Goal: Complete application form: Complete application form

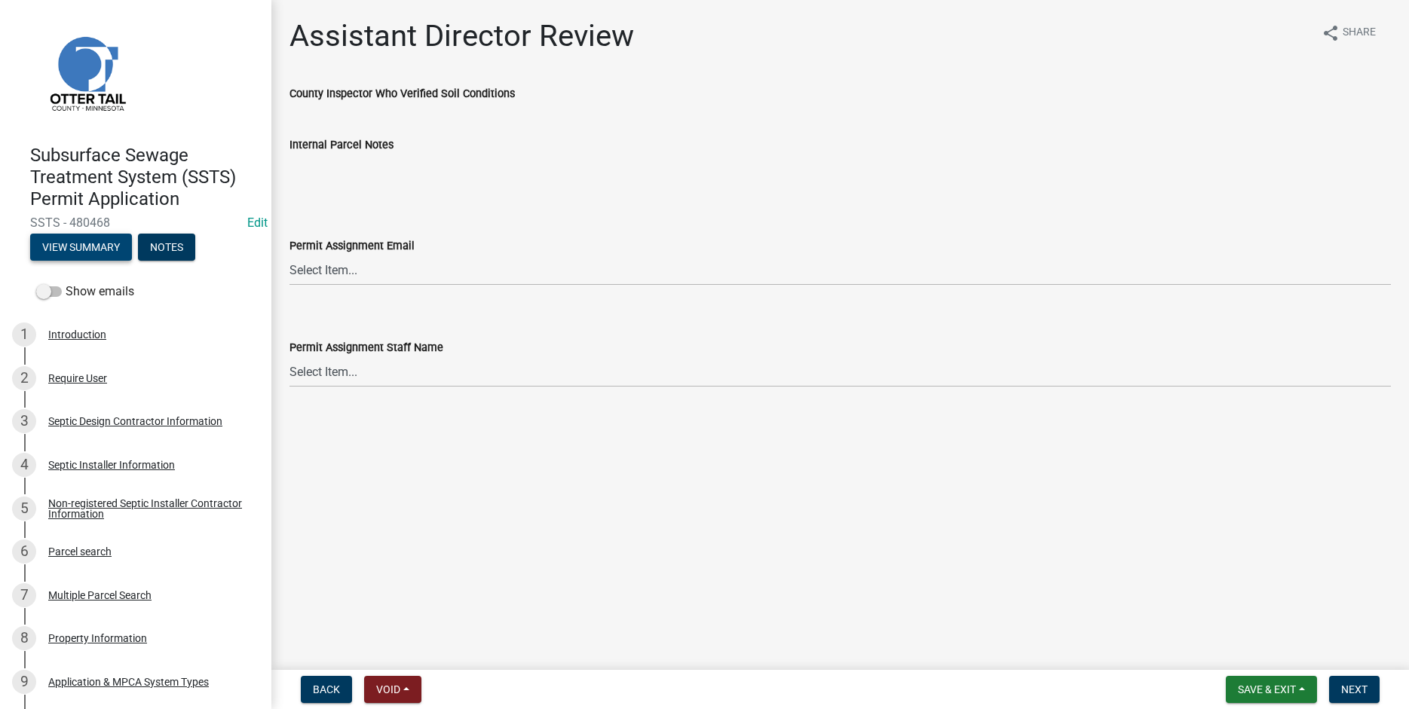
click at [95, 246] on button "View Summary" at bounding box center [81, 247] width 102 height 27
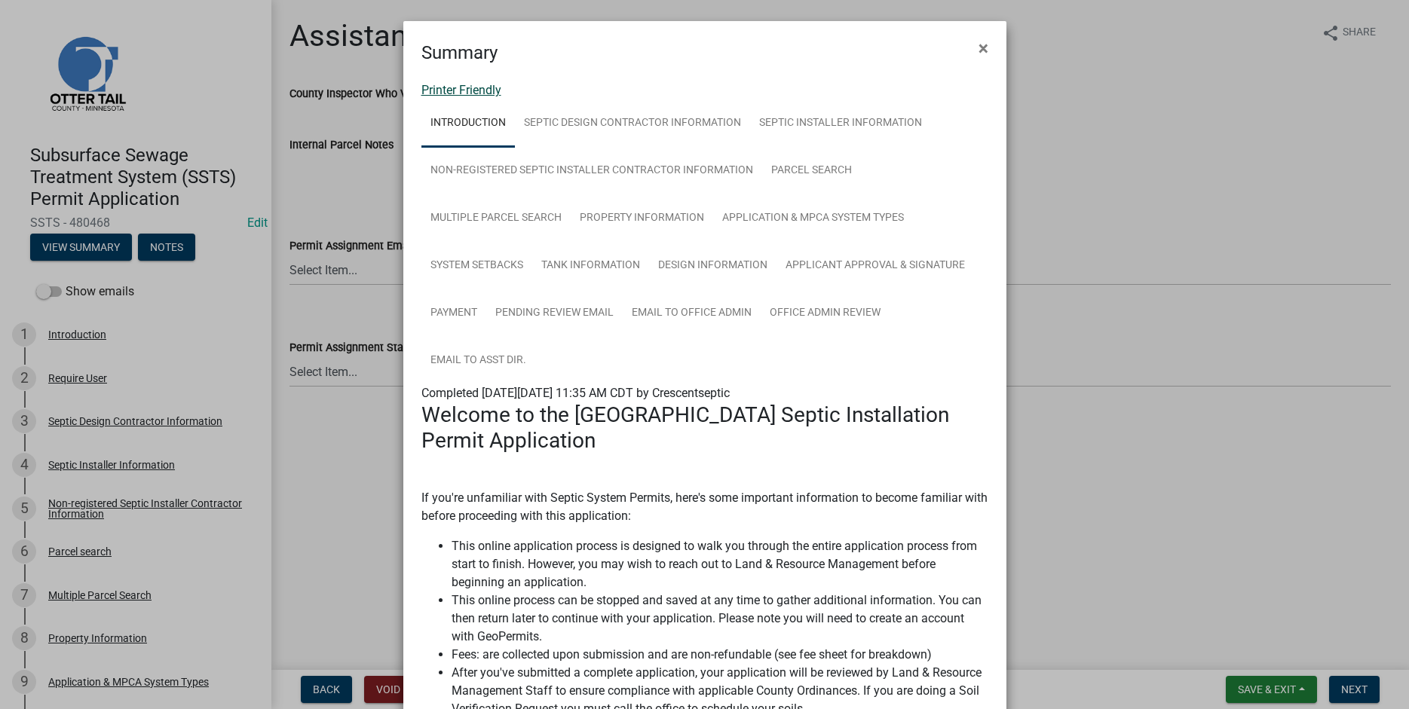
click at [453, 89] on link "Printer Friendly" at bounding box center [461, 90] width 80 height 14
click at [987, 51] on span "×" at bounding box center [983, 48] width 10 height 21
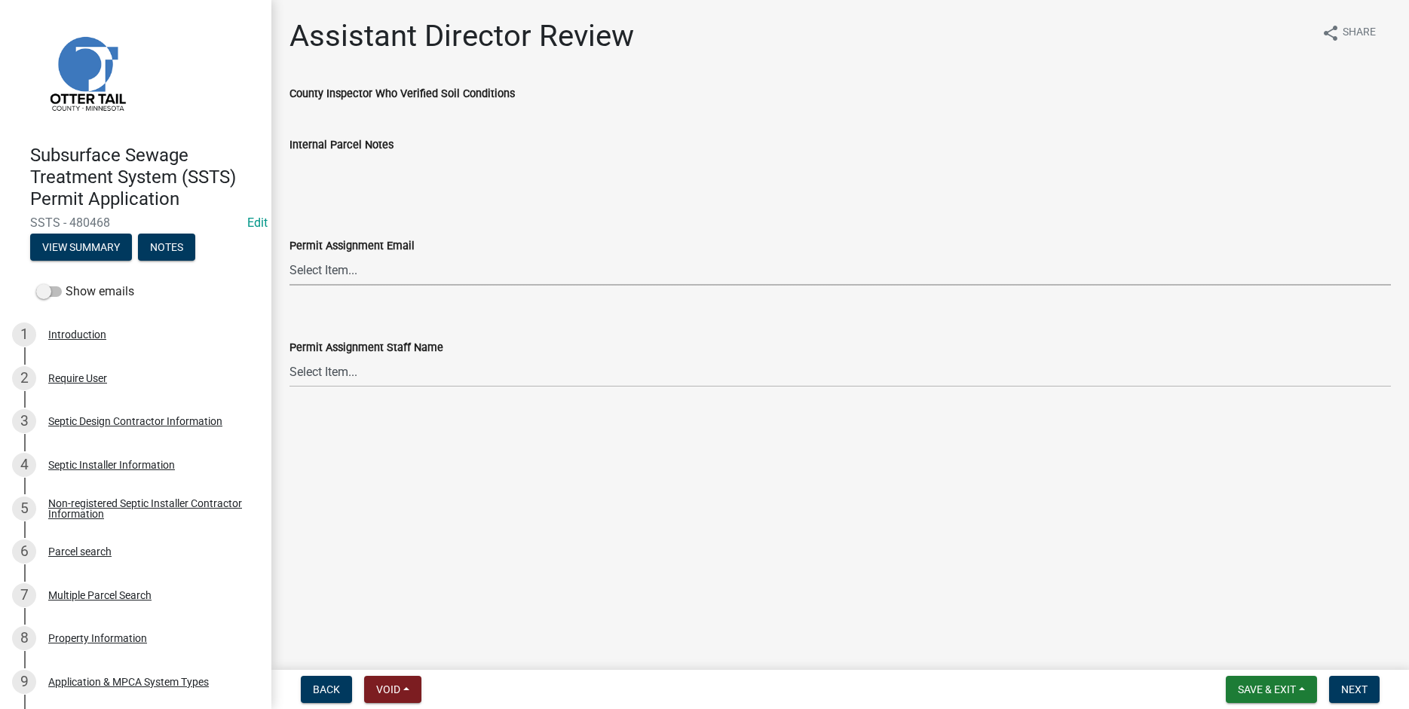
click at [289, 255] on select "Select Item... [PERSON_NAME] ([EMAIL_ADDRESS][DOMAIN_NAME]) [PERSON_NAME] ([EMA…" at bounding box center [839, 270] width 1101 height 31
click option "[PERSON_NAME] ([EMAIL_ADDRESS][DOMAIN_NAME])" at bounding box center [0, 0] width 0 height 0
select select "89a5be53-38a7-49db-a5bb-3c2b1b47ac21"
click at [289, 357] on select "Select Item... [PERSON_NAME] [PERSON_NAME] [PERSON_NAME] [PERSON_NAME] [PERSON_…" at bounding box center [839, 372] width 1101 height 31
click option "[PERSON_NAME]" at bounding box center [0, 0] width 0 height 0
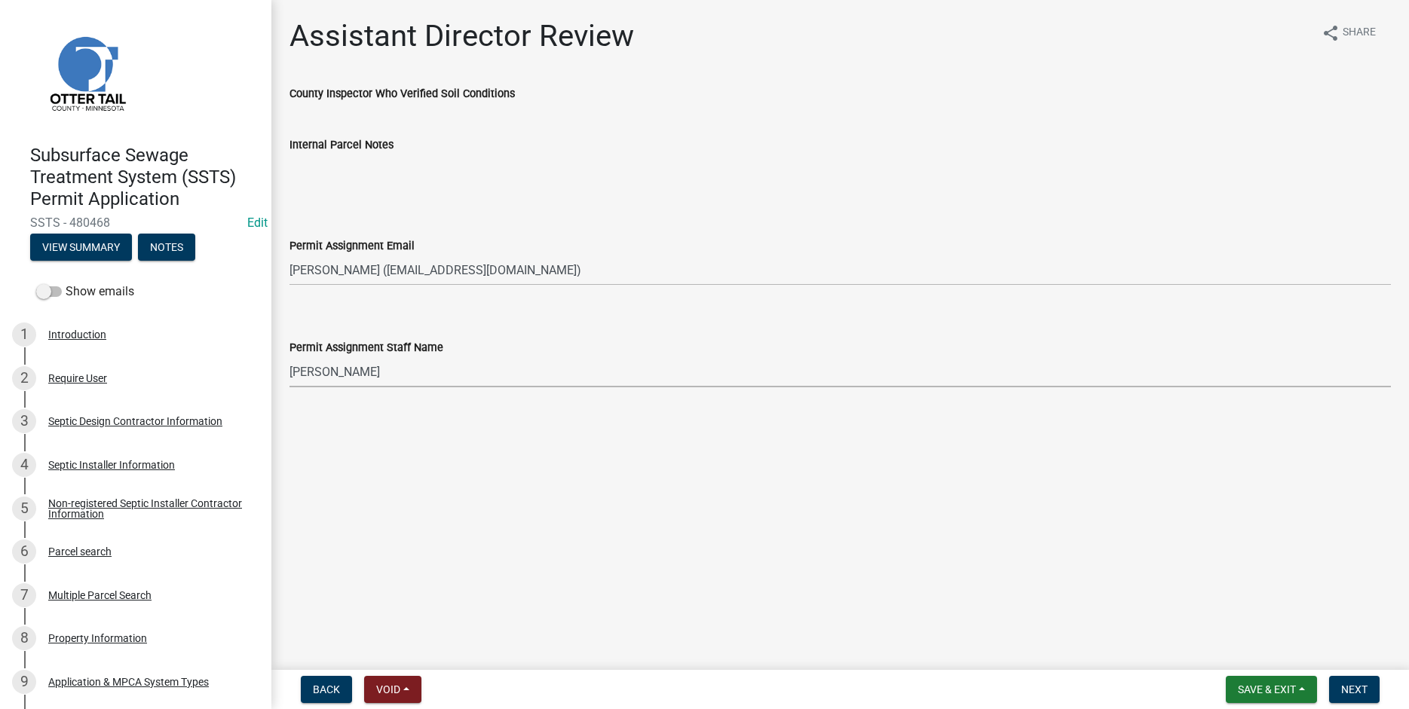
select select "67745ee8-7159-4960-80f9-a638286b467c"
click at [1357, 695] on span "Next" at bounding box center [1354, 690] width 26 height 12
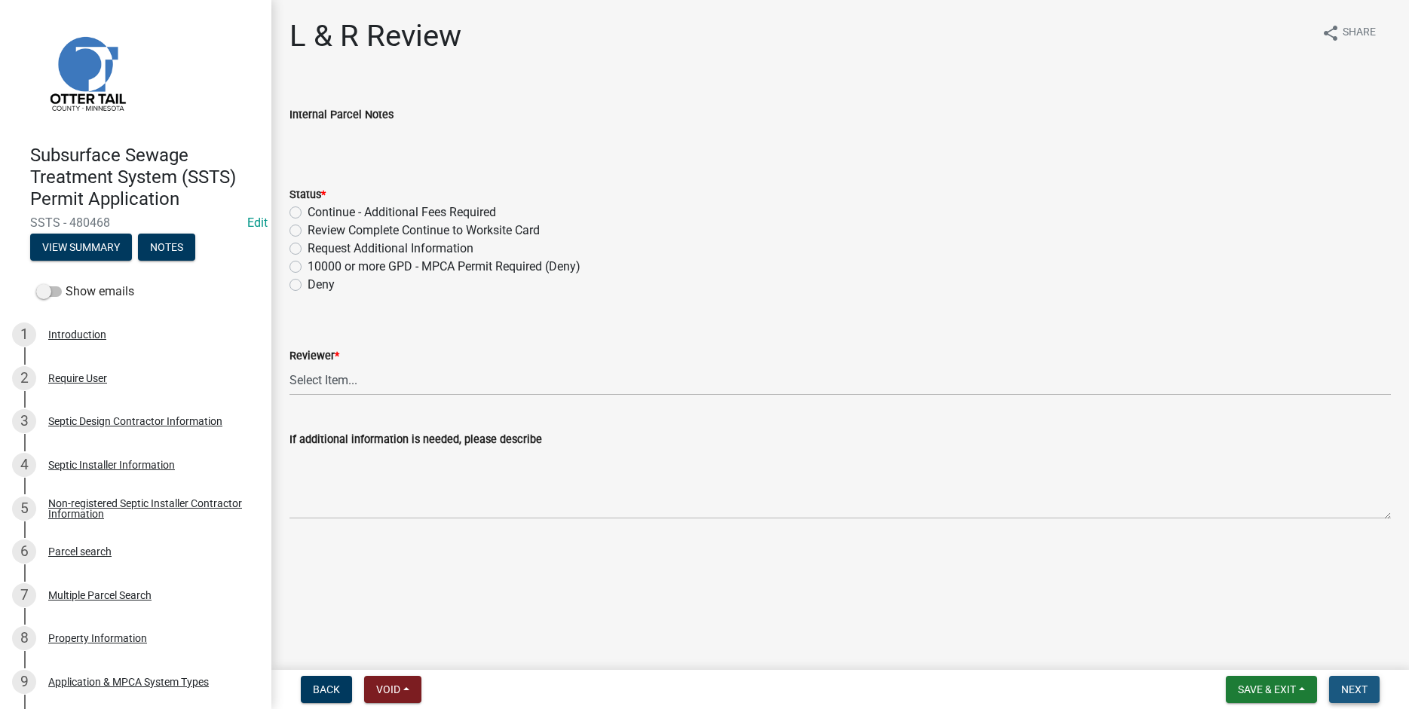
click at [1355, 690] on span "Next" at bounding box center [1354, 690] width 26 height 12
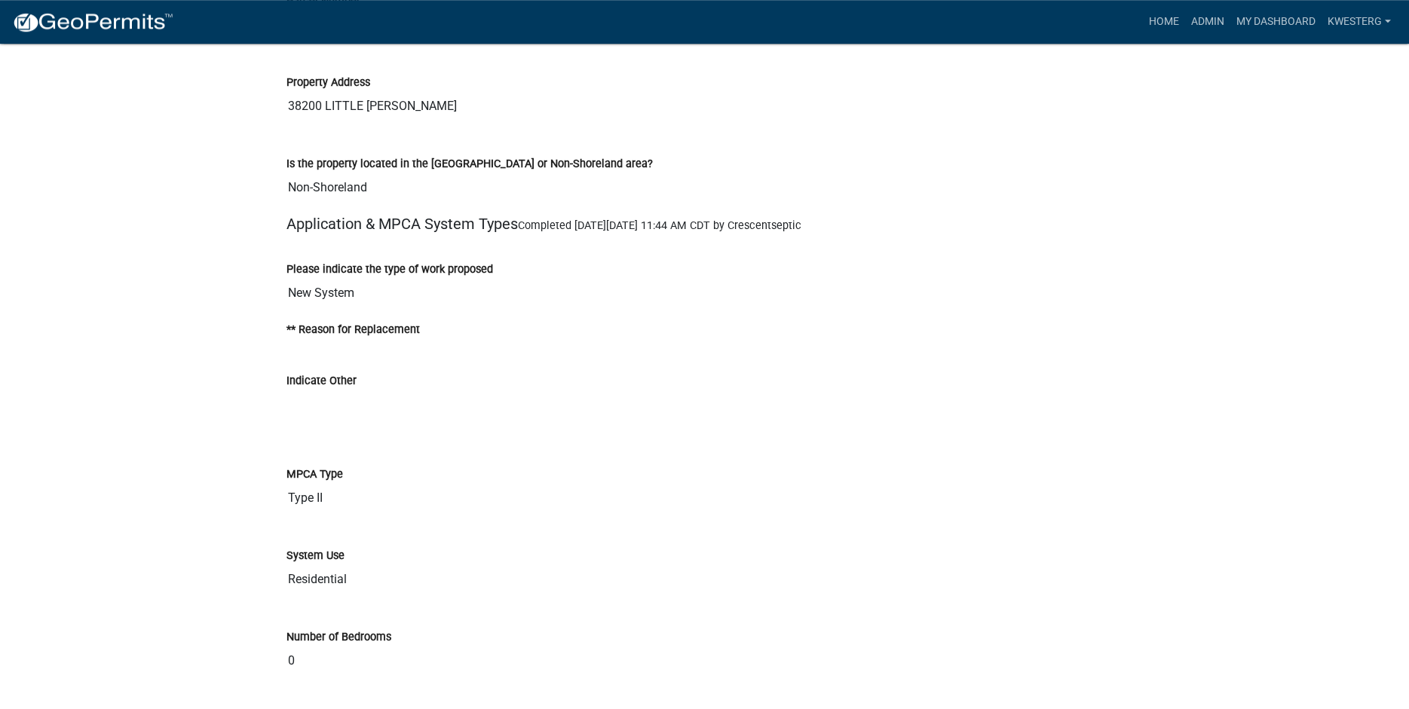
scroll to position [3075, 0]
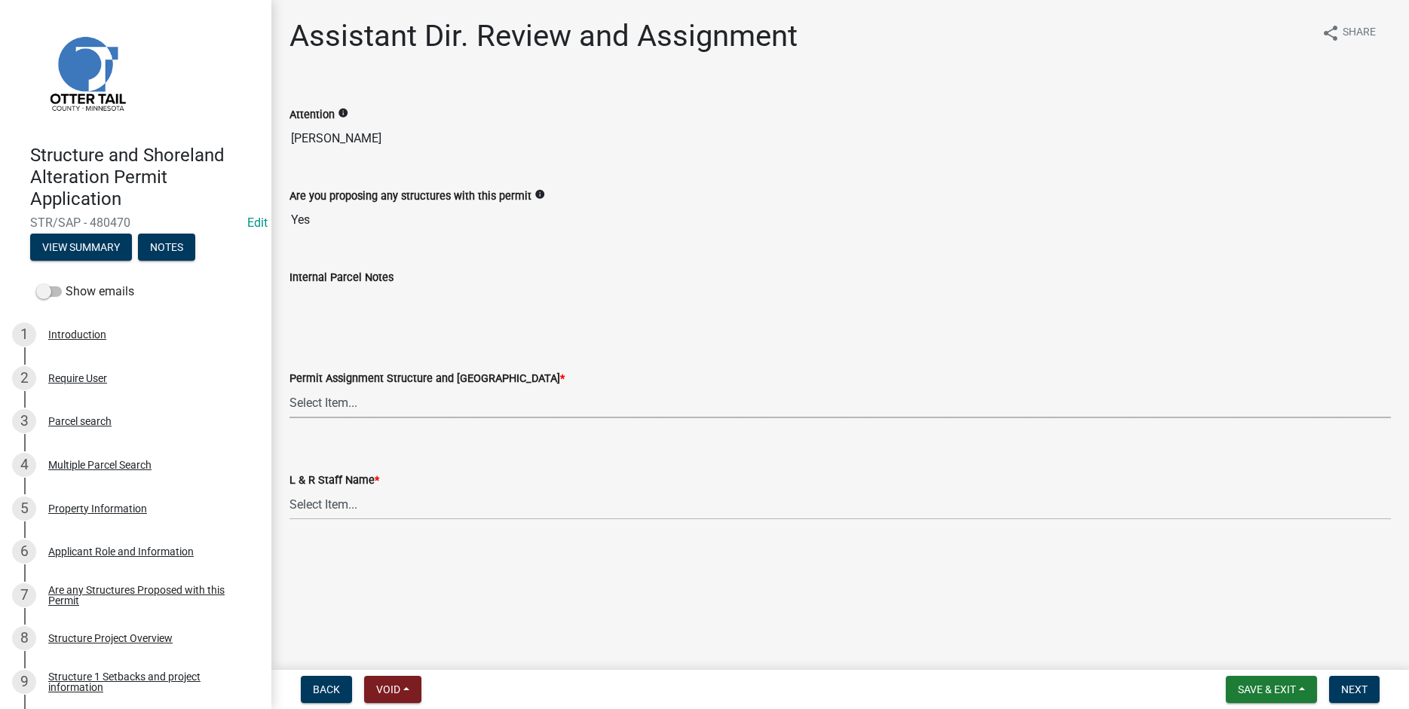
click at [289, 387] on select "Select Item... Alexis Newark (anewark@ottertailcounty.gov) Amy Busko (abusko@ot…" at bounding box center [839, 402] width 1101 height 31
click option "Michelle Jevne (mjevne@ottertailcounty.gov)" at bounding box center [0, 0] width 0 height 0
select select "6b95c9b4-5b94-4d6a-a2c9-ae9db59a969e"
click at [289, 489] on select "Select Item... [PERSON_NAME] [PERSON_NAME] [PERSON_NAME] [PERSON_NAME] [PERSON_…" at bounding box center [839, 504] width 1101 height 31
click option "[PERSON_NAME]" at bounding box center [0, 0] width 0 height 0
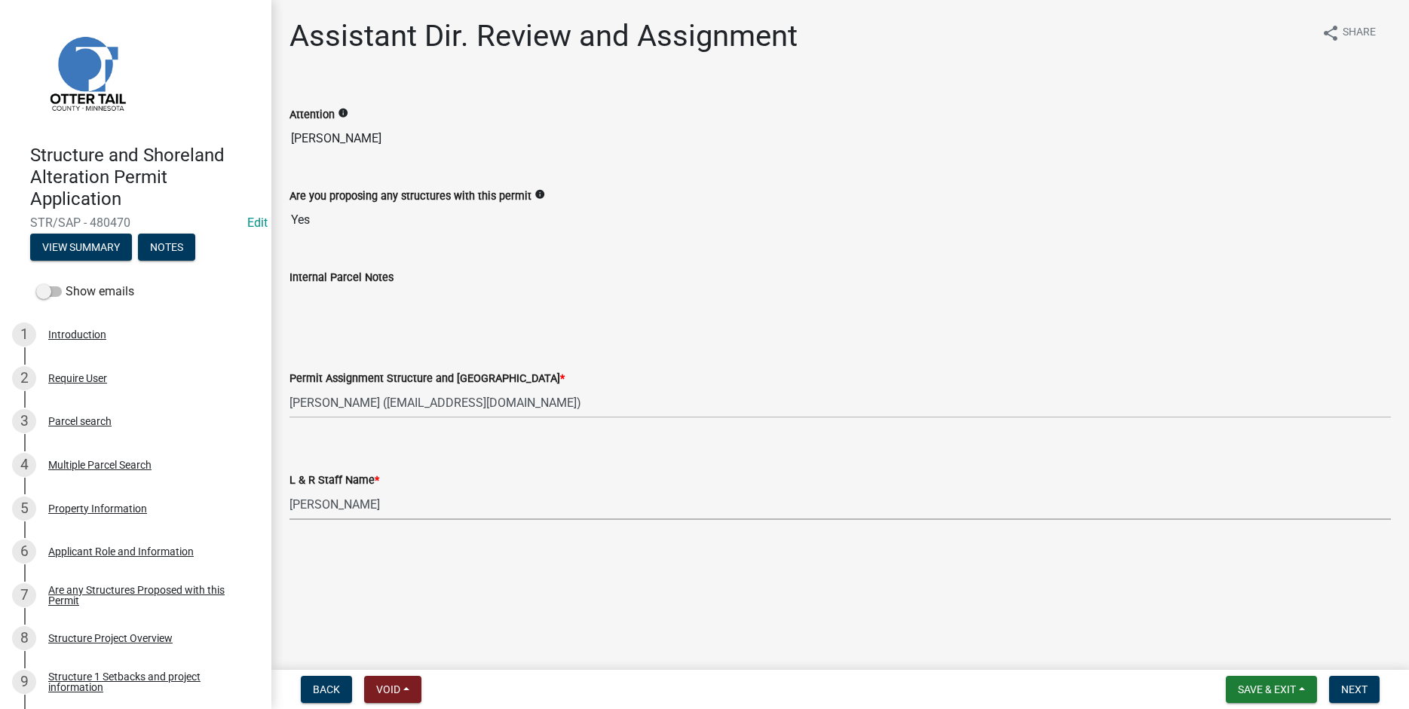
select select "b4c12476-3918-4c31-b34d-126d47b866fd"
drag, startPoint x: 1356, startPoint y: 690, endPoint x: 1332, endPoint y: 687, distance: 24.3
click at [1355, 690] on span "Next" at bounding box center [1354, 690] width 26 height 12
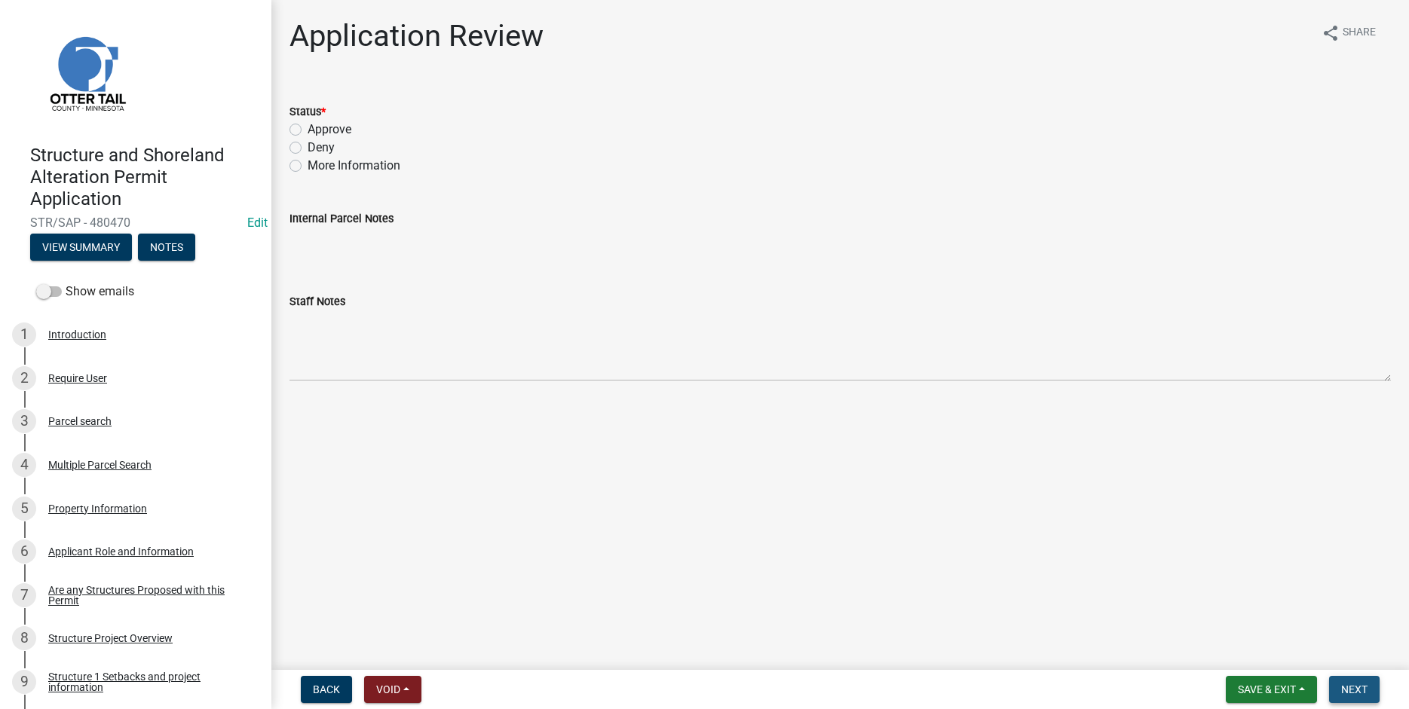
click at [1344, 686] on span "Next" at bounding box center [1354, 690] width 26 height 12
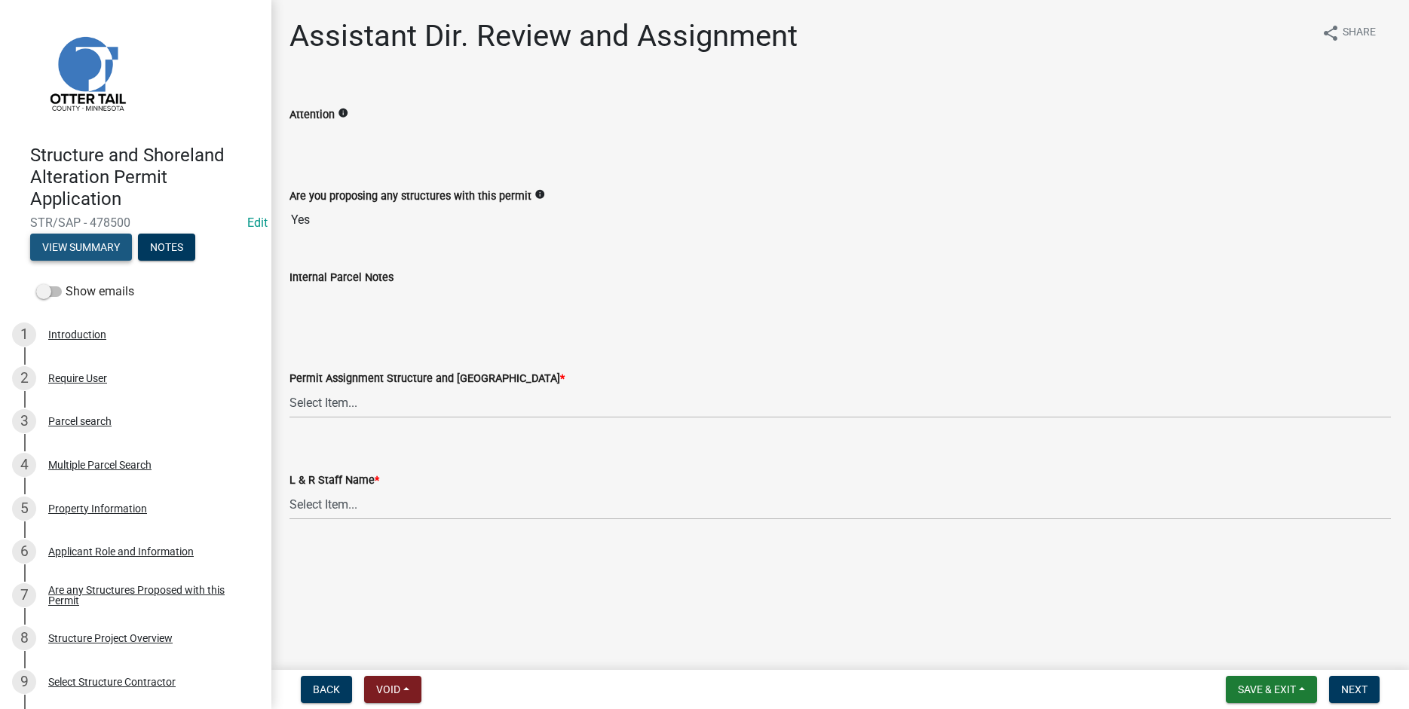
click at [100, 244] on button "View Summary" at bounding box center [81, 247] width 102 height 27
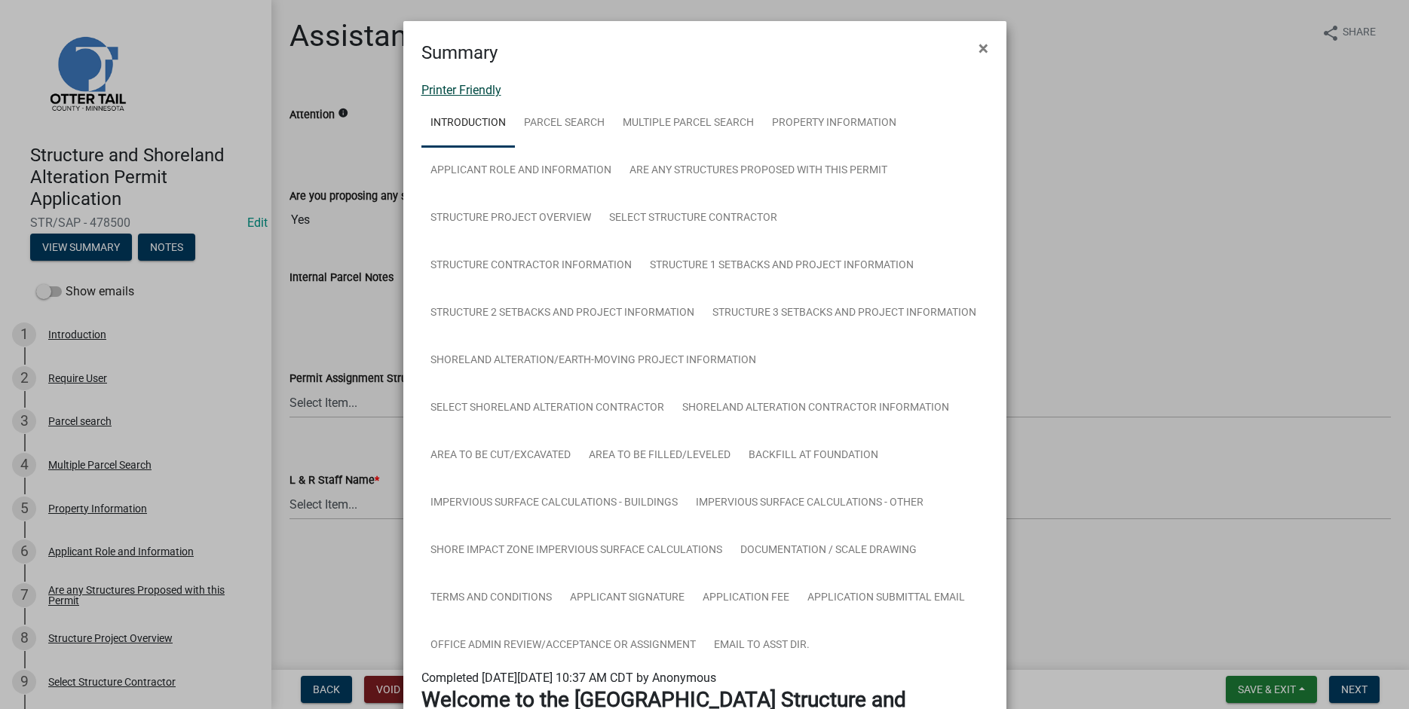
click at [448, 90] on link "Printer Friendly" at bounding box center [461, 90] width 80 height 14
click at [985, 47] on span "×" at bounding box center [983, 48] width 10 height 21
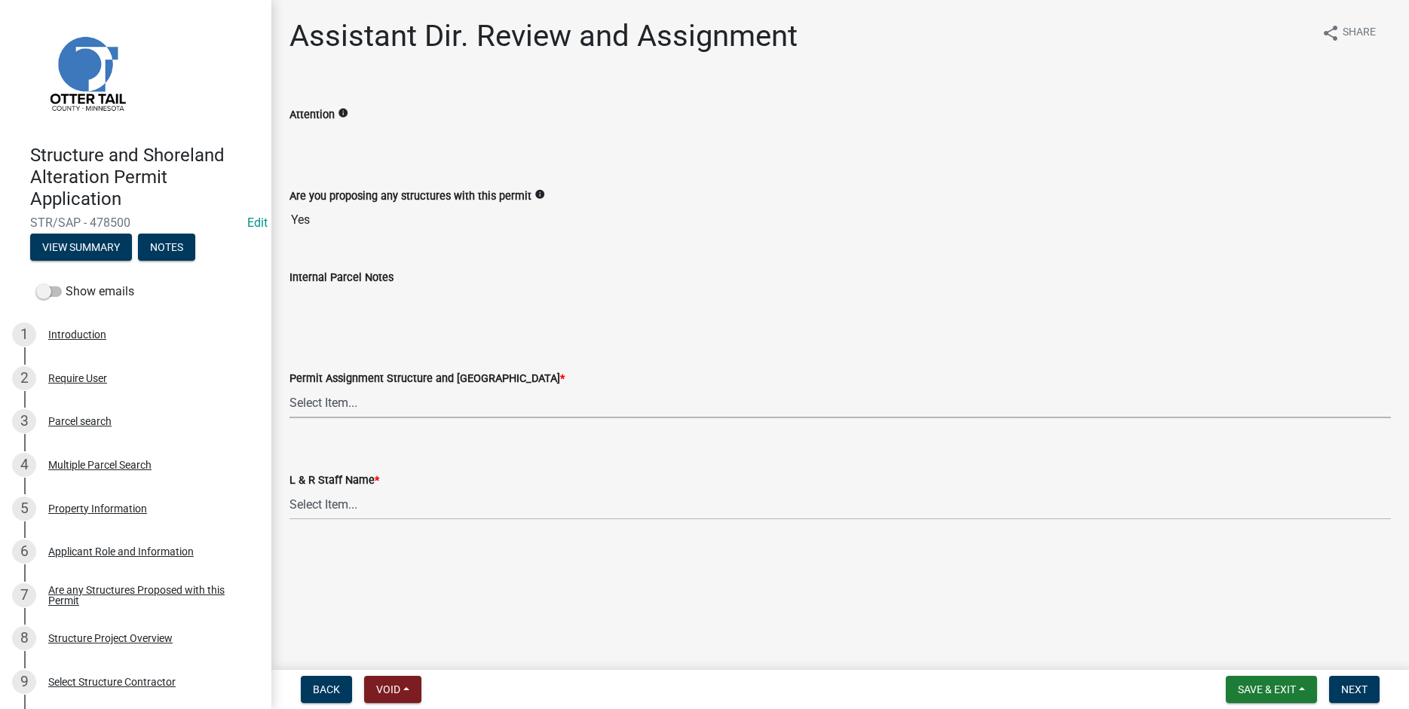
click at [289, 387] on select "Select Item... Alexis Newark (anewark@ottertailcounty.gov) Amy Busko (abusko@ot…" at bounding box center [839, 402] width 1101 height 31
click option "Emma Swenson (eswenson@ottertailcounty.gov)" at bounding box center [0, 0] width 0 height 0
select select "59604e5d-1b2c-4ad9-afb6-8cdca293e639"
click at [289, 489] on select "Select Item... [PERSON_NAME] [PERSON_NAME] [PERSON_NAME] [PERSON_NAME] [PERSON_…" at bounding box center [839, 504] width 1101 height 31
click option "[PERSON_NAME]" at bounding box center [0, 0] width 0 height 0
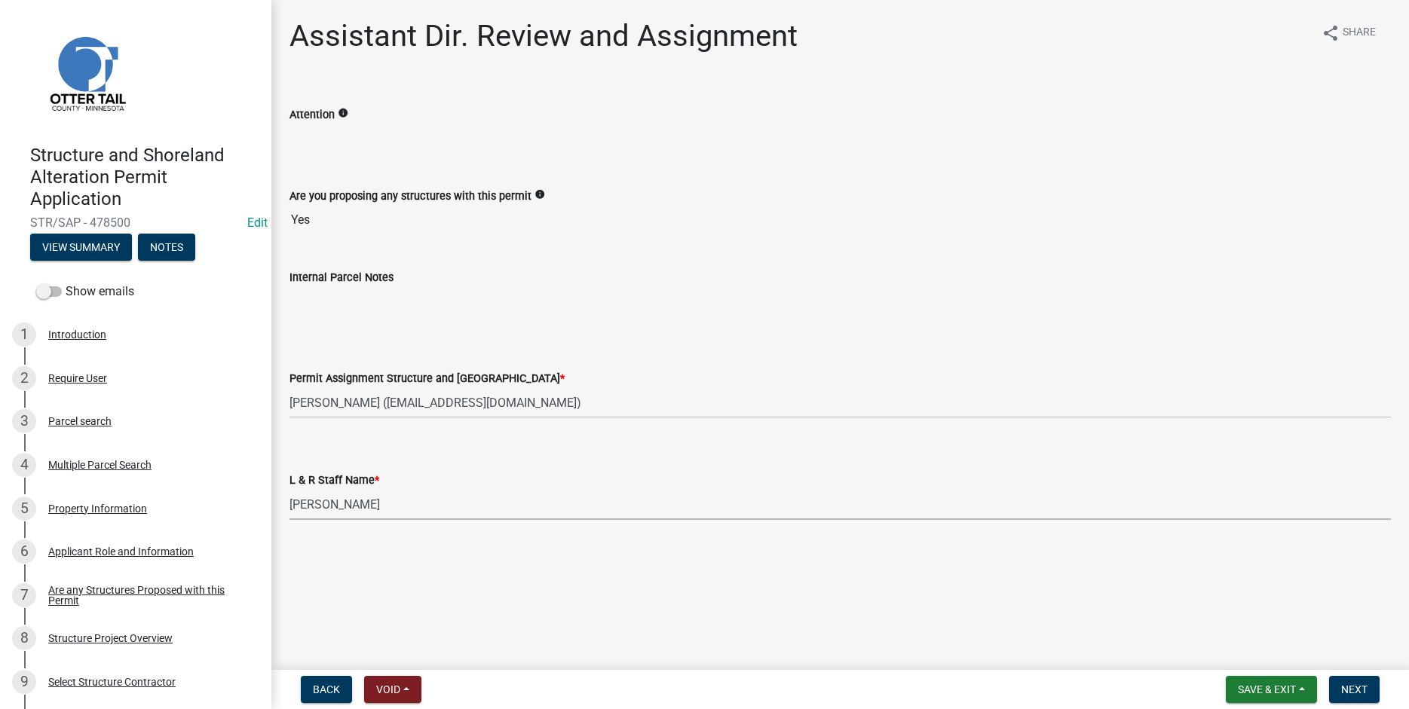
select select "190fd4c8-42ef-492b-a4a0-a0213555944c"
click at [1352, 689] on span "Next" at bounding box center [1354, 690] width 26 height 12
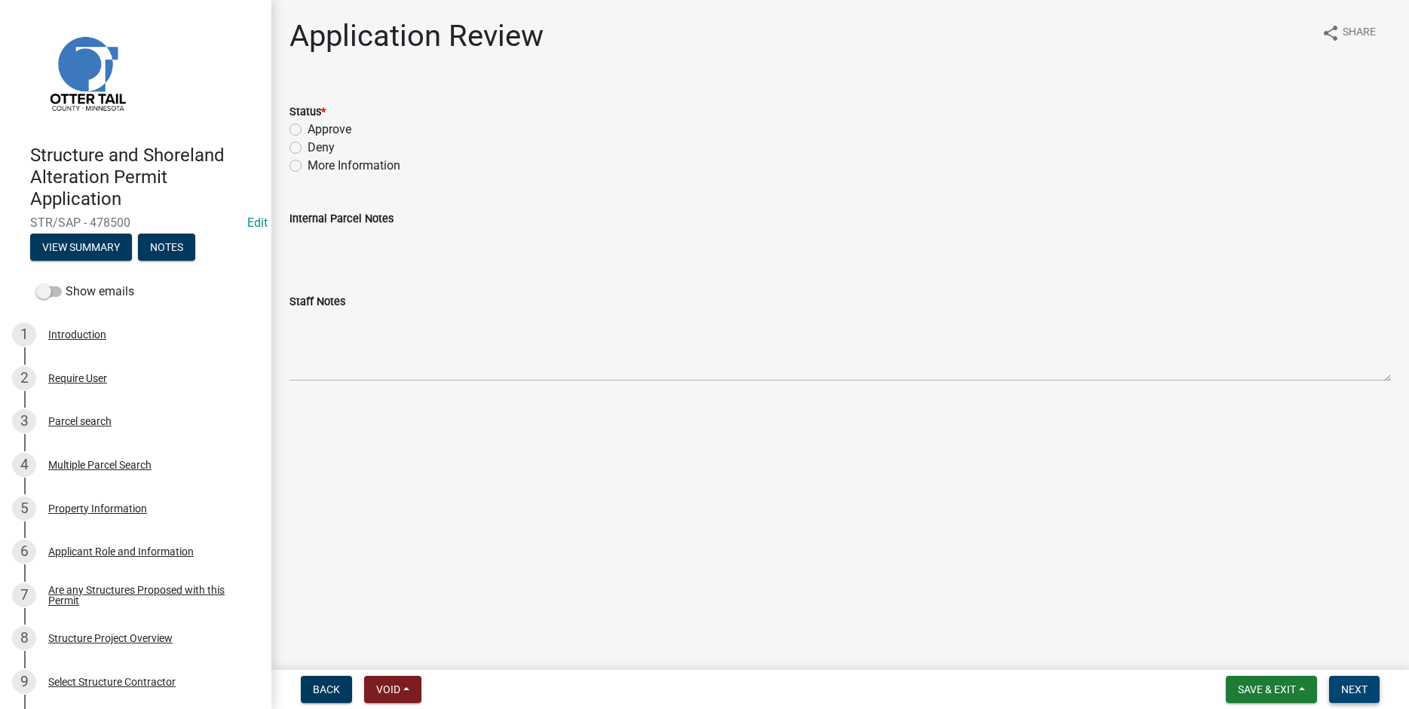
click at [1356, 690] on span "Next" at bounding box center [1354, 690] width 26 height 12
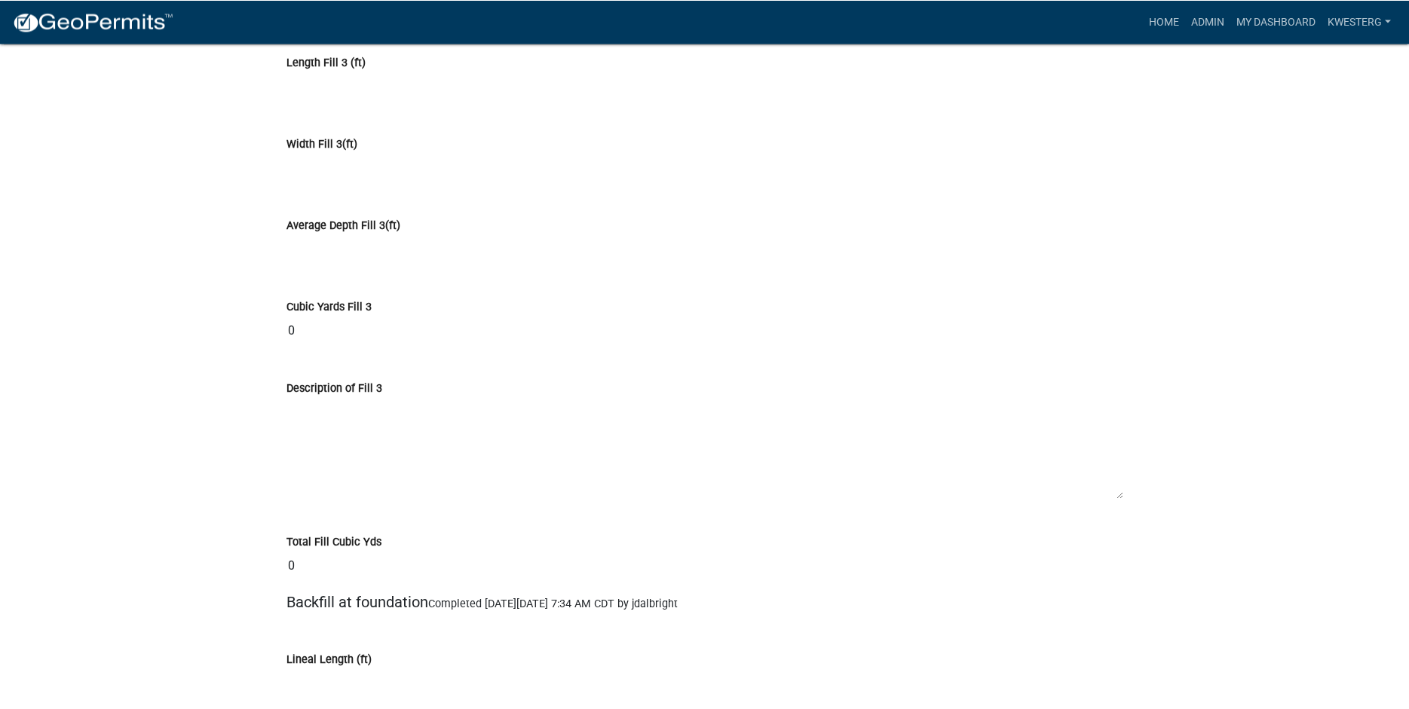
scroll to position [11955, 0]
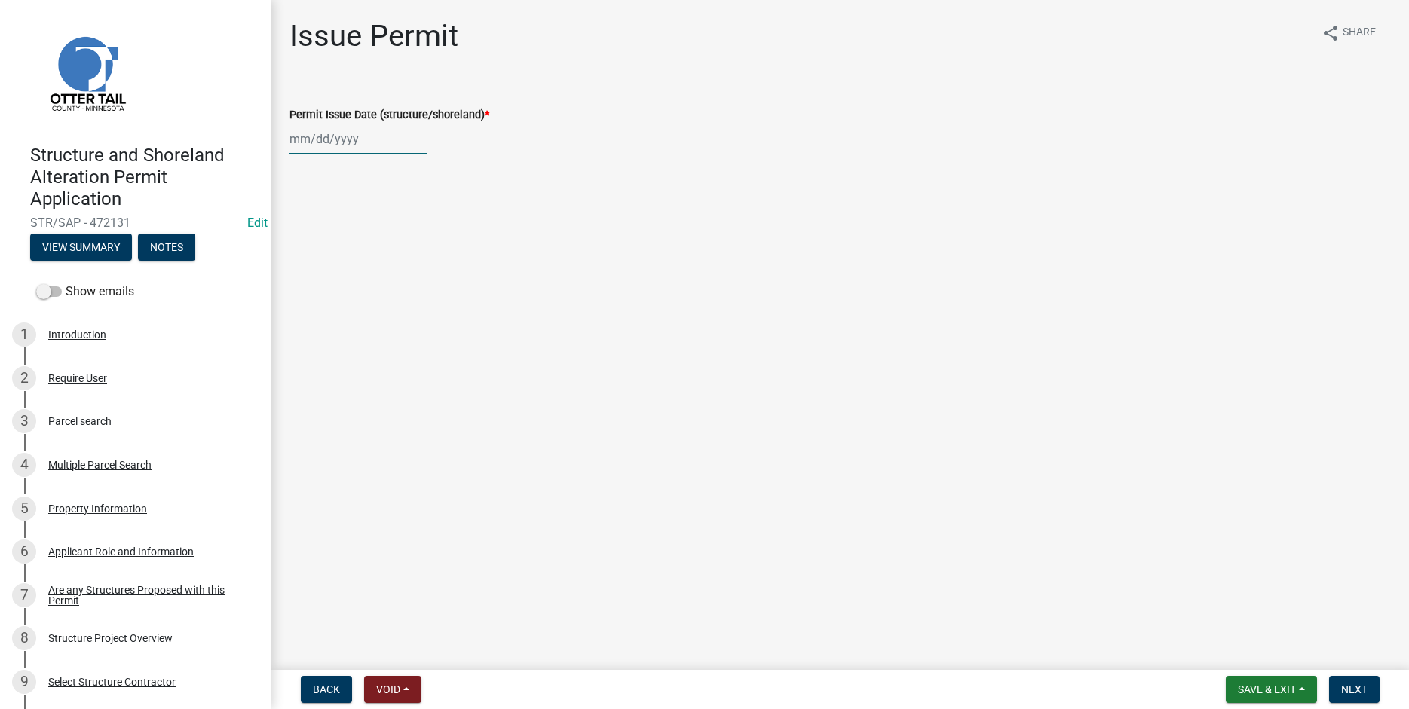
click at [338, 142] on input "Permit Issue Date (structure/shoreland) *" at bounding box center [358, 139] width 138 height 31
select select "9"
select select "2025"
click at [383, 267] on div "18" at bounding box center [377, 268] width 24 height 24
type input "[DATE]"
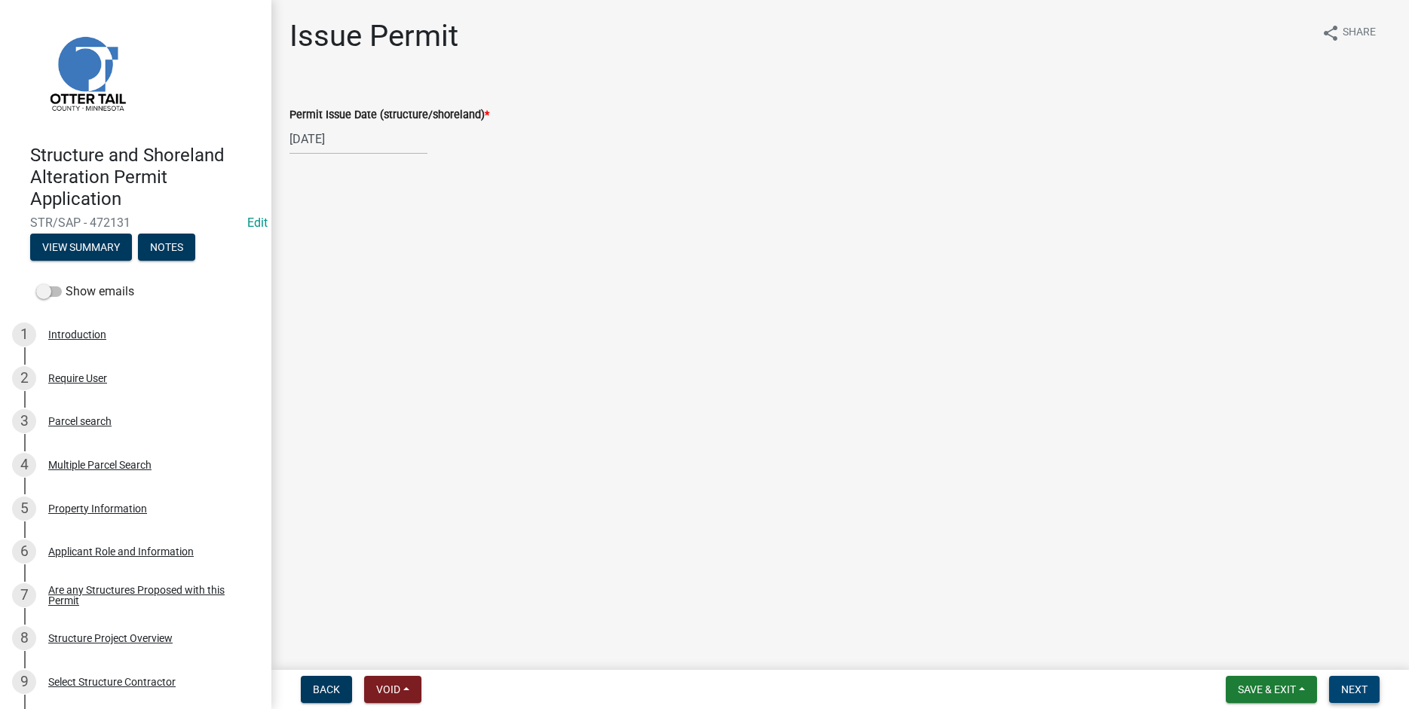
click at [1364, 687] on span "Next" at bounding box center [1354, 690] width 26 height 12
click at [1361, 693] on span "Next" at bounding box center [1354, 690] width 26 height 12
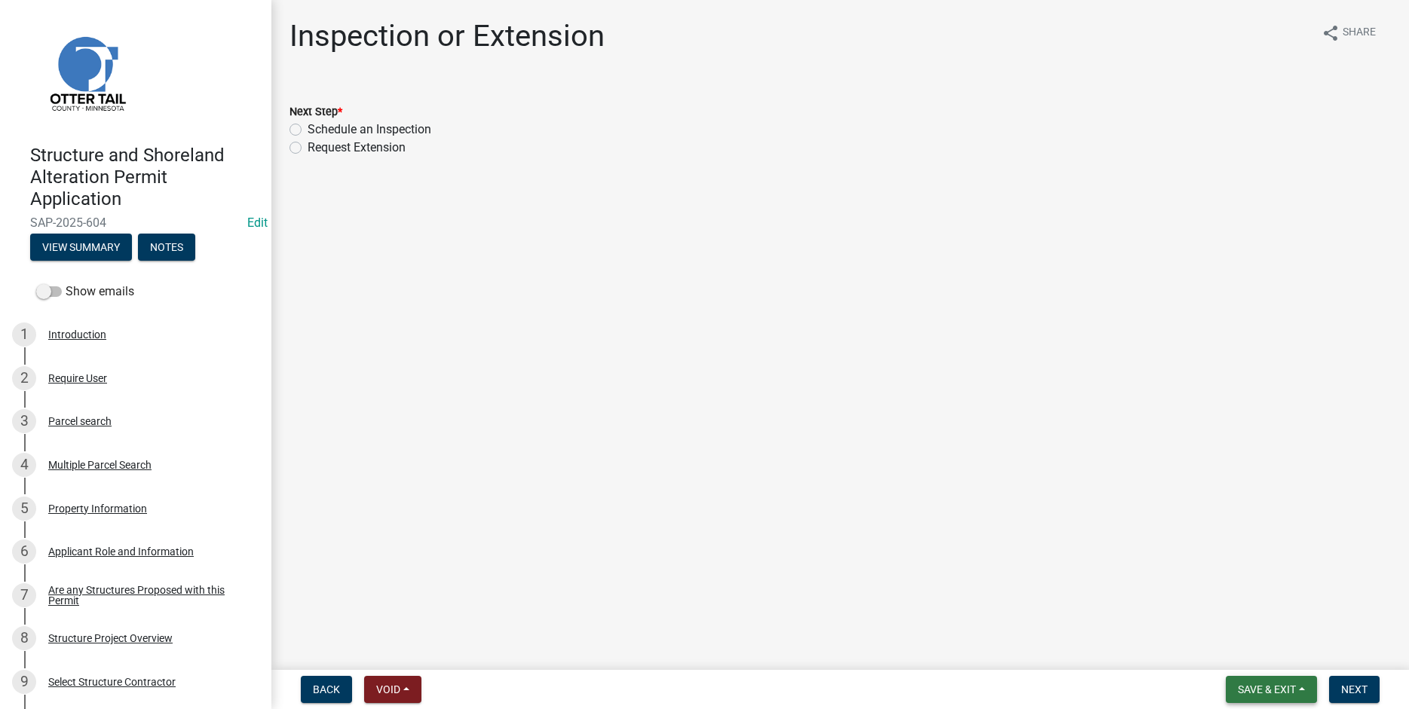
click at [1256, 688] on span "Save & Exit" at bounding box center [1267, 690] width 58 height 12
click at [1246, 657] on button "Save & Exit" at bounding box center [1256, 650] width 121 height 36
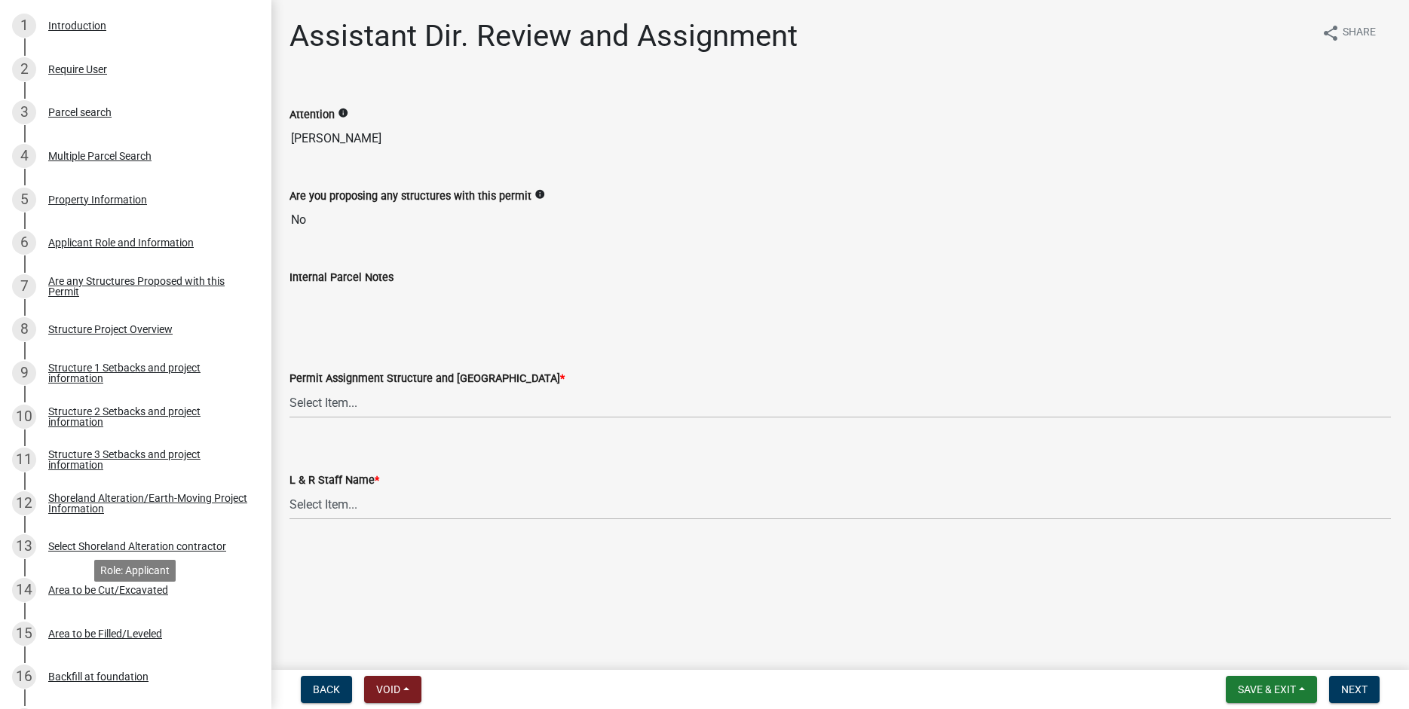
scroll to position [154, 0]
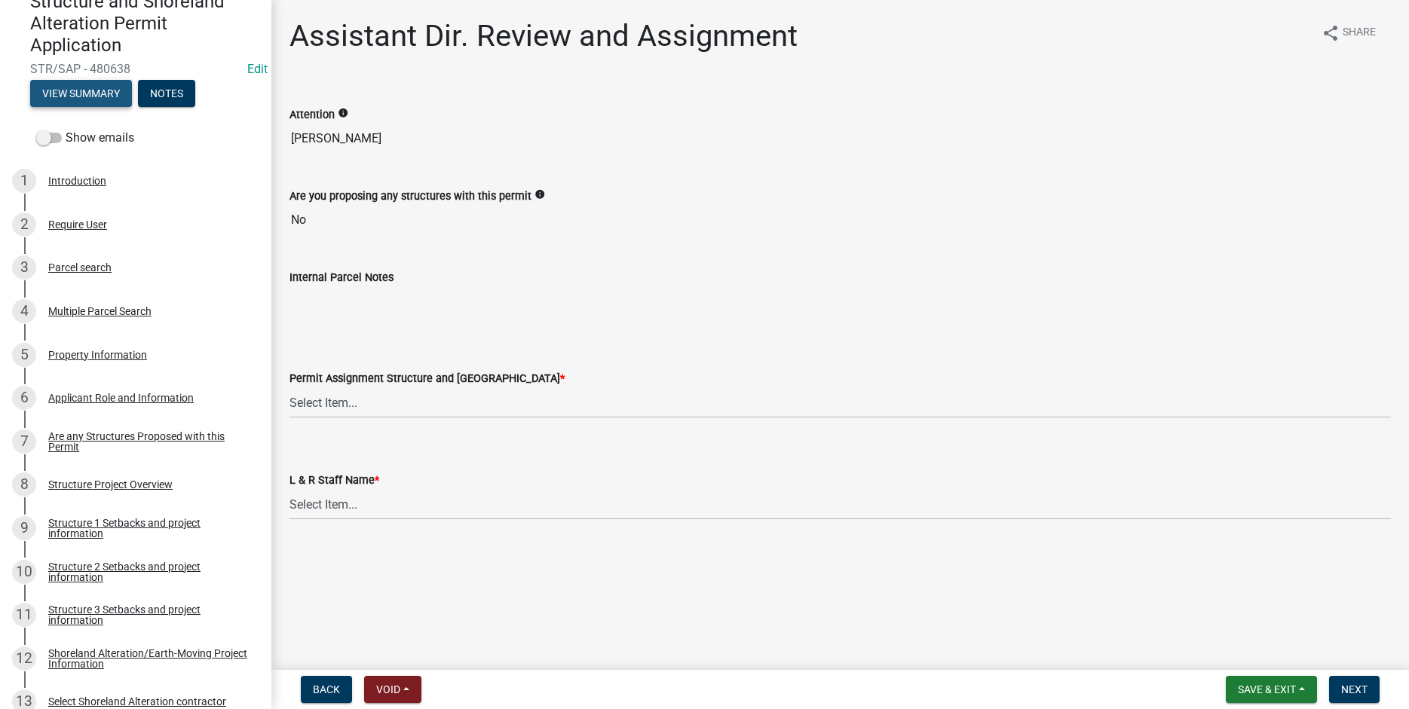
click at [73, 93] on button "View Summary" at bounding box center [81, 93] width 102 height 27
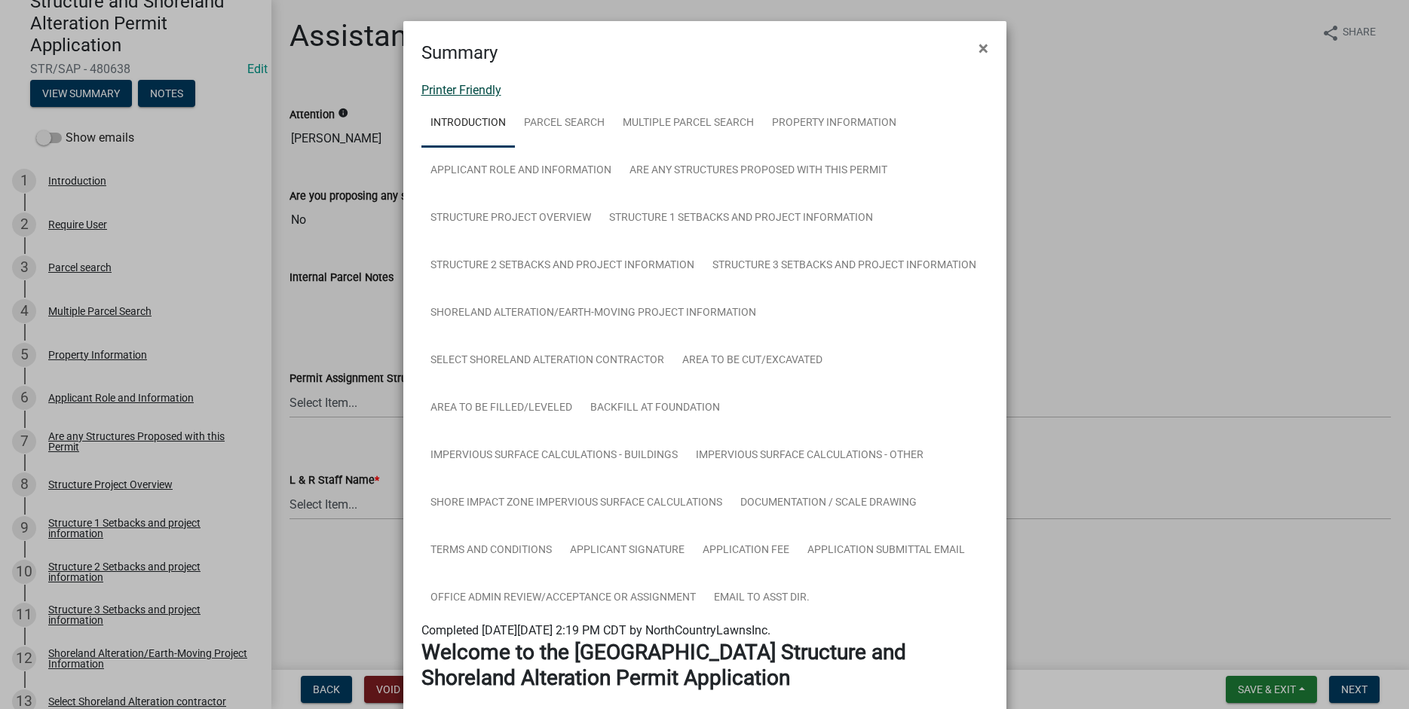
click at [438, 89] on link "Printer Friendly" at bounding box center [461, 90] width 80 height 14
click at [987, 48] on span "×" at bounding box center [983, 48] width 10 height 21
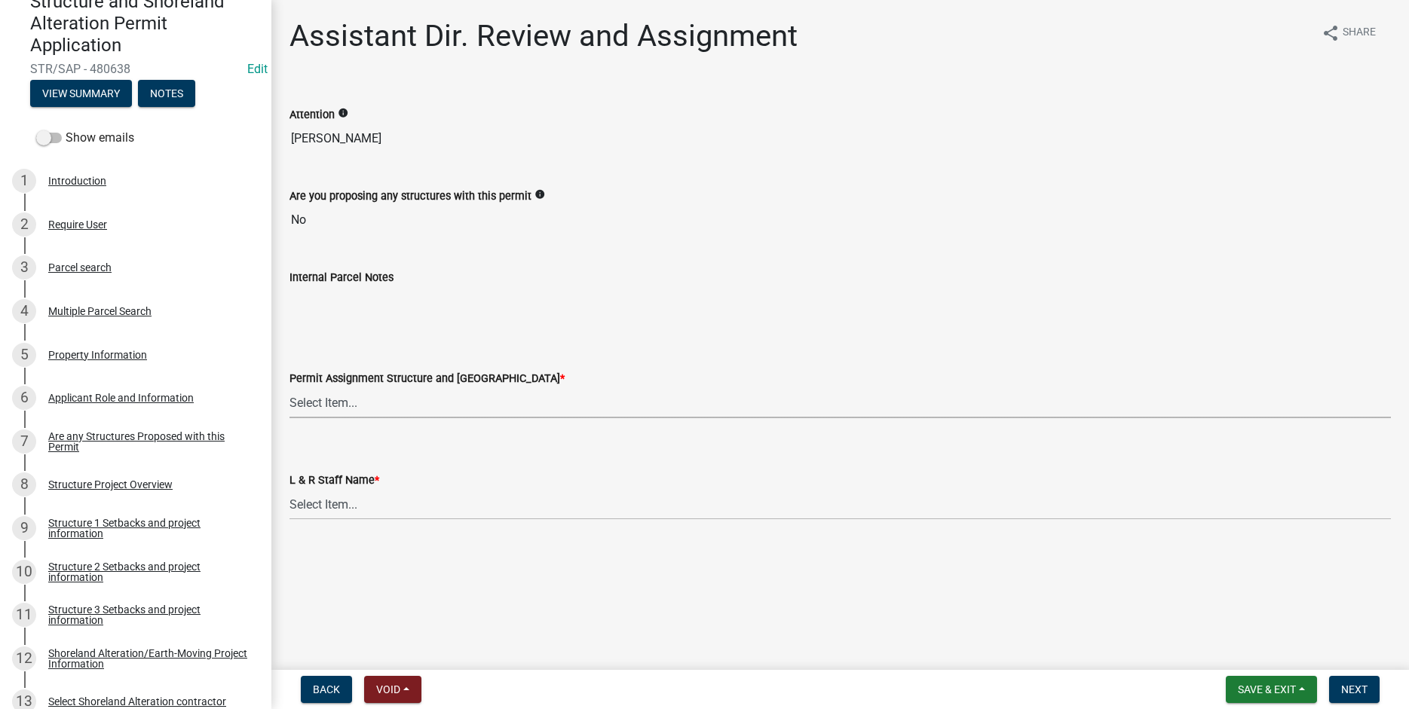
click at [289, 387] on select "Select Item... [PERSON_NAME] ([EMAIL_ADDRESS][DOMAIN_NAME]) [PERSON_NAME] ([EMA…" at bounding box center [839, 402] width 1101 height 31
click option "[PERSON_NAME] ([EMAIL_ADDRESS][DOMAIN_NAME])" at bounding box center [0, 0] width 0 height 0
select select "587f38f5-c90e-4c12-9e10-d3e23909bbca"
click at [289, 489] on select "Select Item... [PERSON_NAME] [PERSON_NAME] [PERSON_NAME] [PERSON_NAME] [PERSON_…" at bounding box center [839, 504] width 1101 height 31
click option "[PERSON_NAME]" at bounding box center [0, 0] width 0 height 0
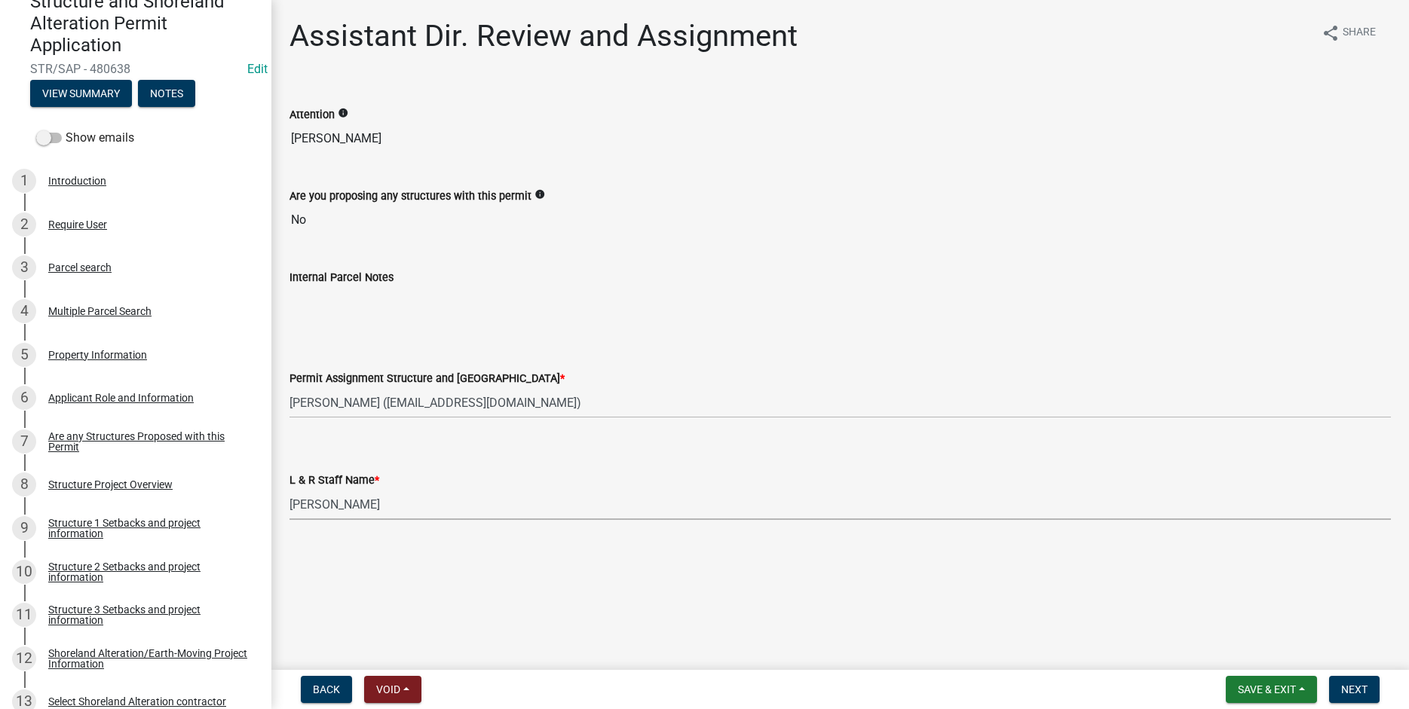
select select "b1ab52ec-9759-48a2-a5bb-a8b7da6cd639"
drag, startPoint x: 1355, startPoint y: 696, endPoint x: 1284, endPoint y: 656, distance: 82.0
click at [1354, 696] on span "Next" at bounding box center [1354, 690] width 26 height 12
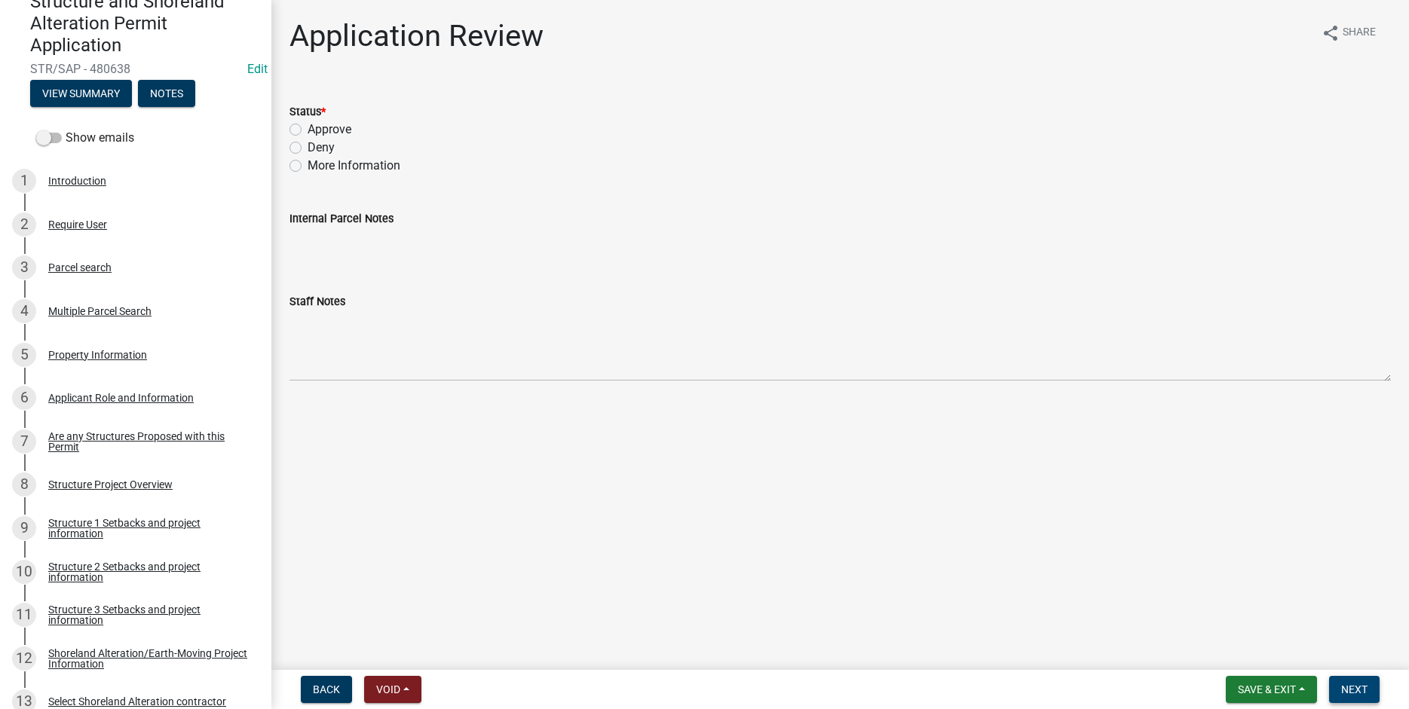
click at [1357, 689] on span "Next" at bounding box center [1354, 690] width 26 height 12
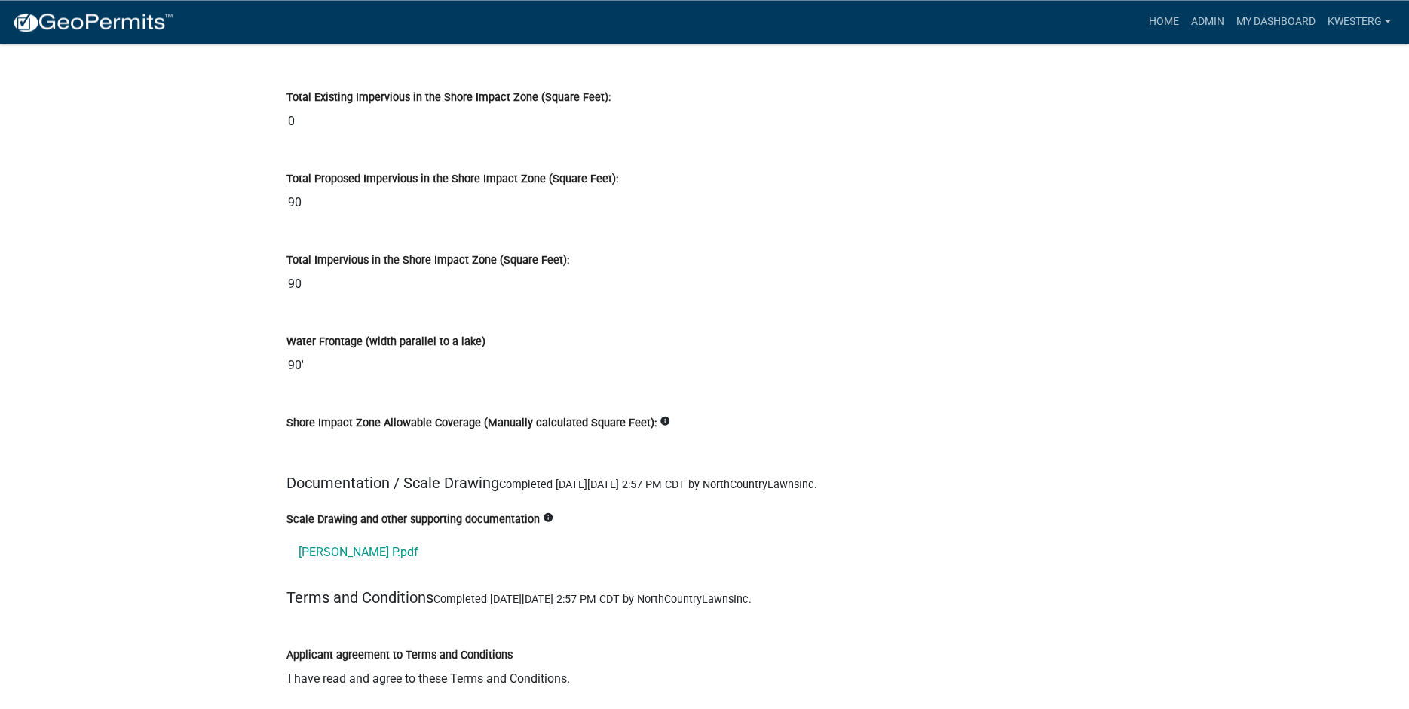
scroll to position [16818, 0]
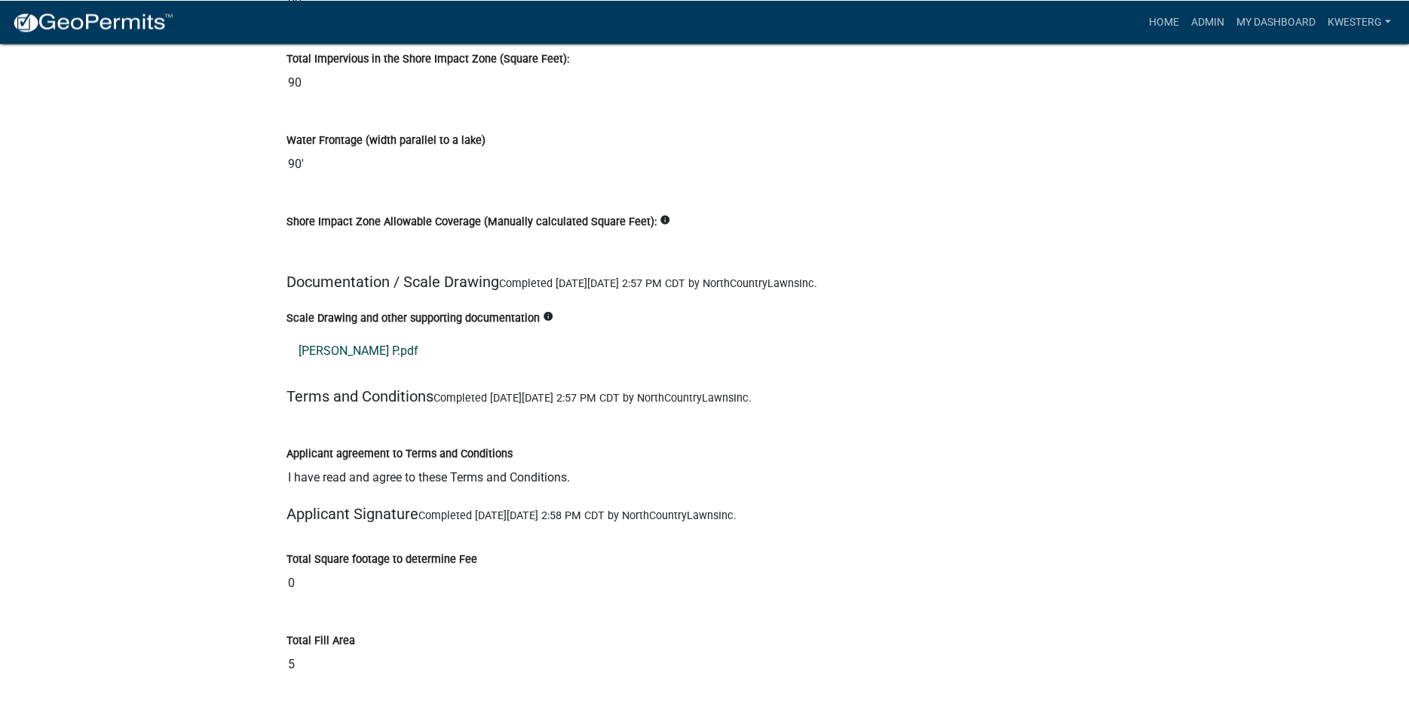
click at [350, 351] on link "[PERSON_NAME] P.pdf" at bounding box center [704, 351] width 837 height 36
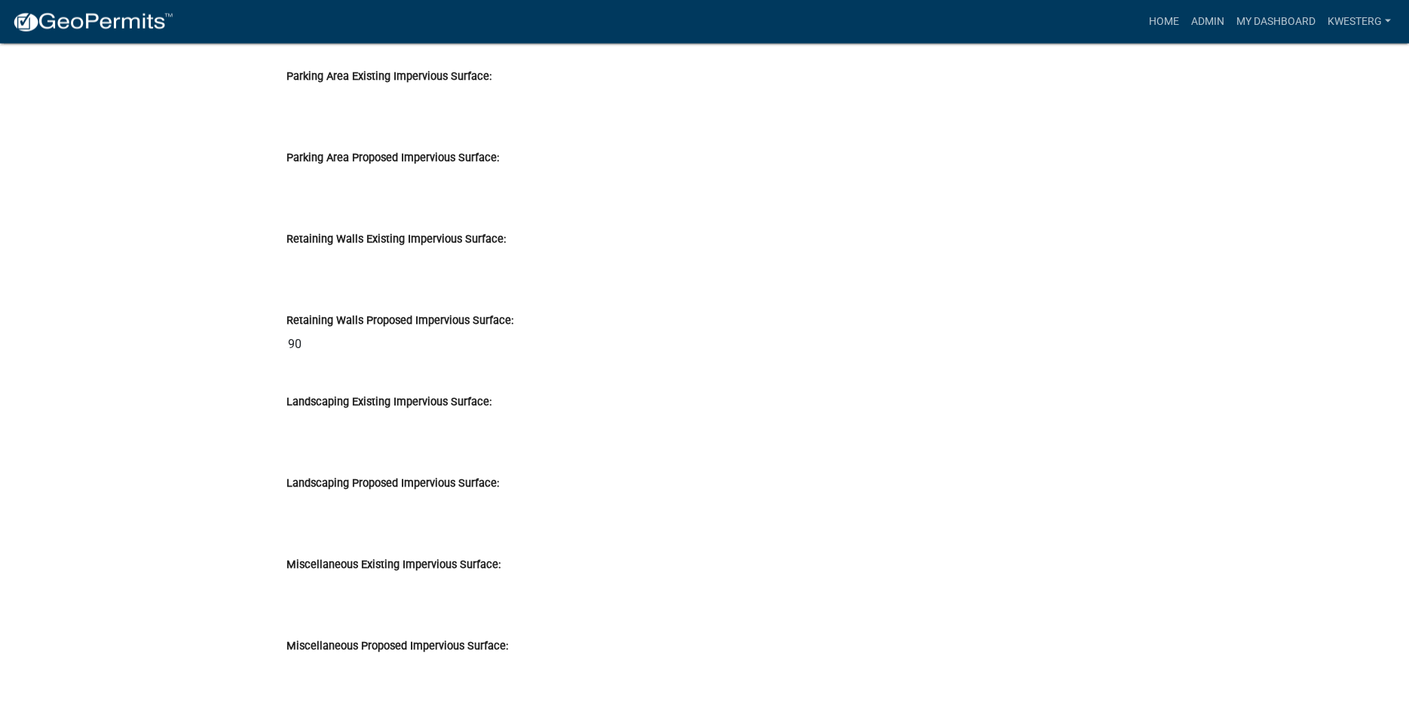
scroll to position [15953, 0]
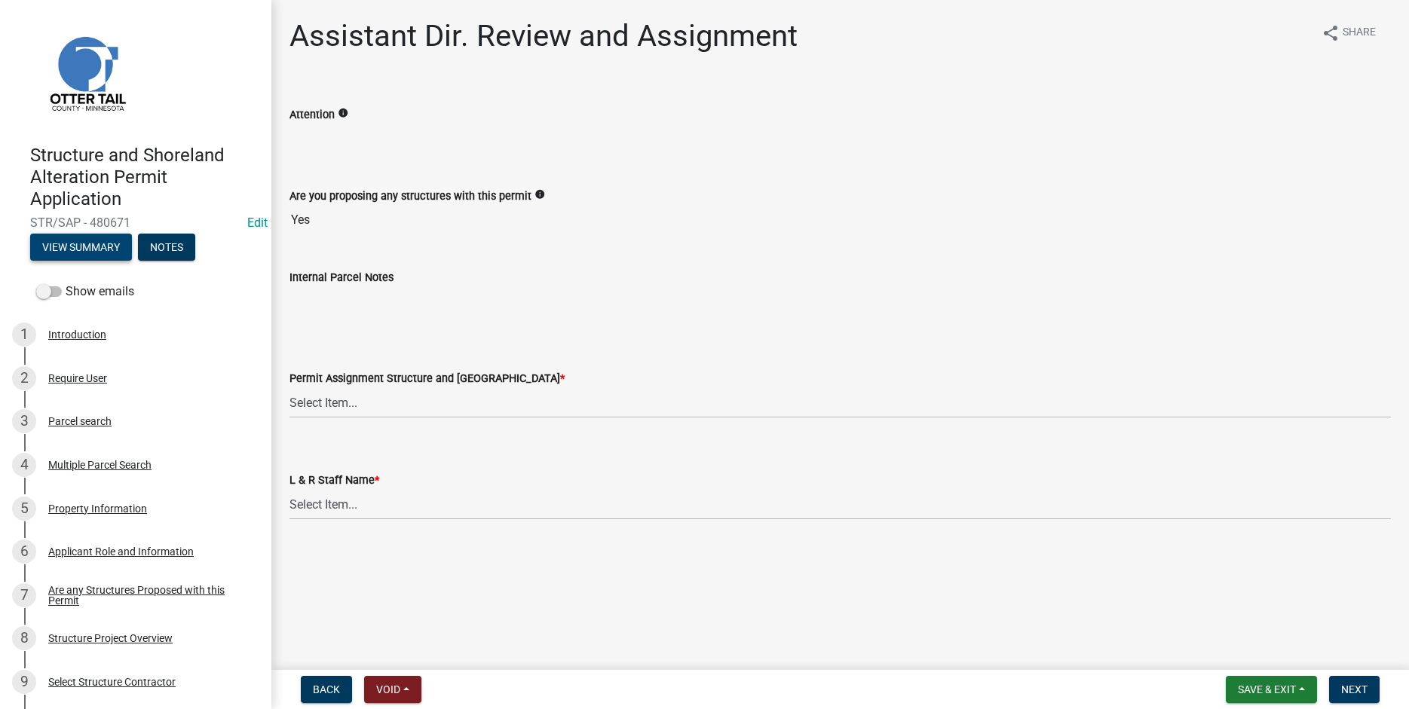
click at [80, 248] on button "View Summary" at bounding box center [81, 247] width 102 height 27
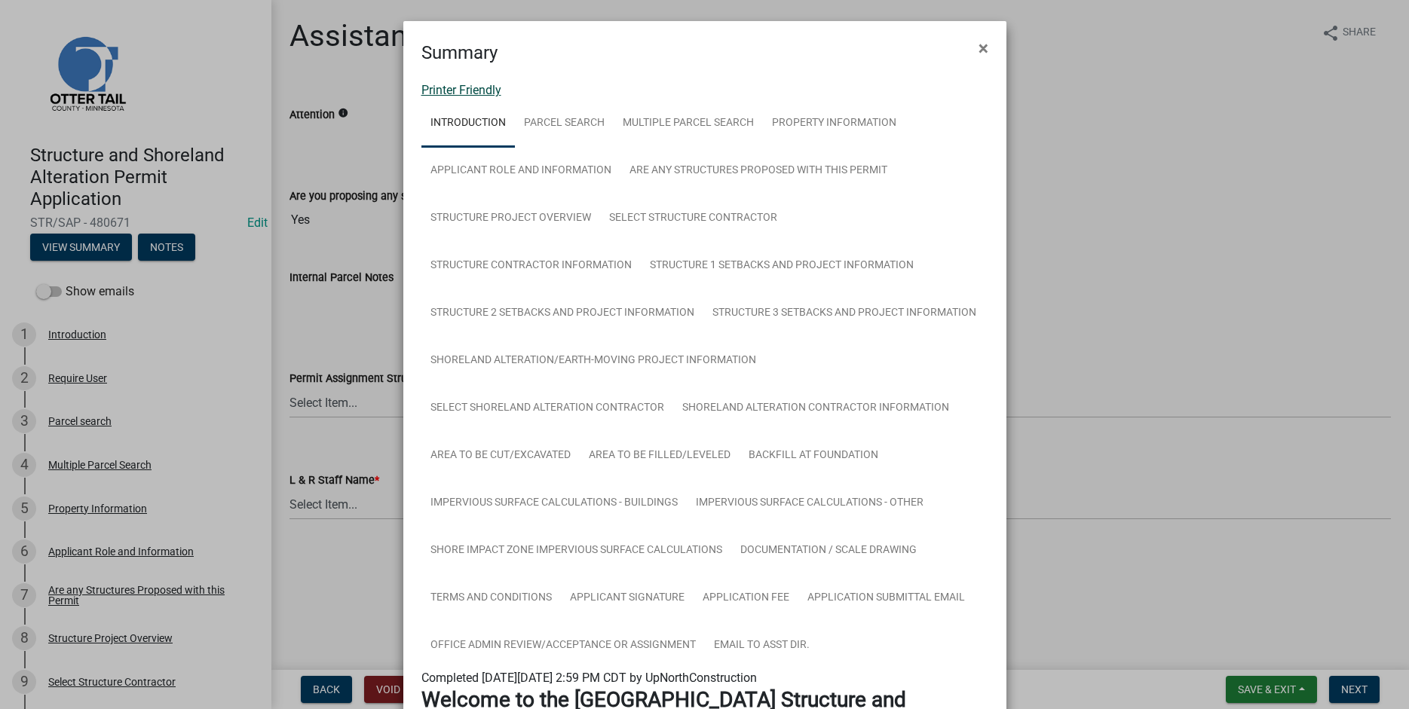
click at [439, 91] on link "Printer Friendly" at bounding box center [461, 90] width 80 height 14
click at [985, 47] on span "×" at bounding box center [983, 48] width 10 height 21
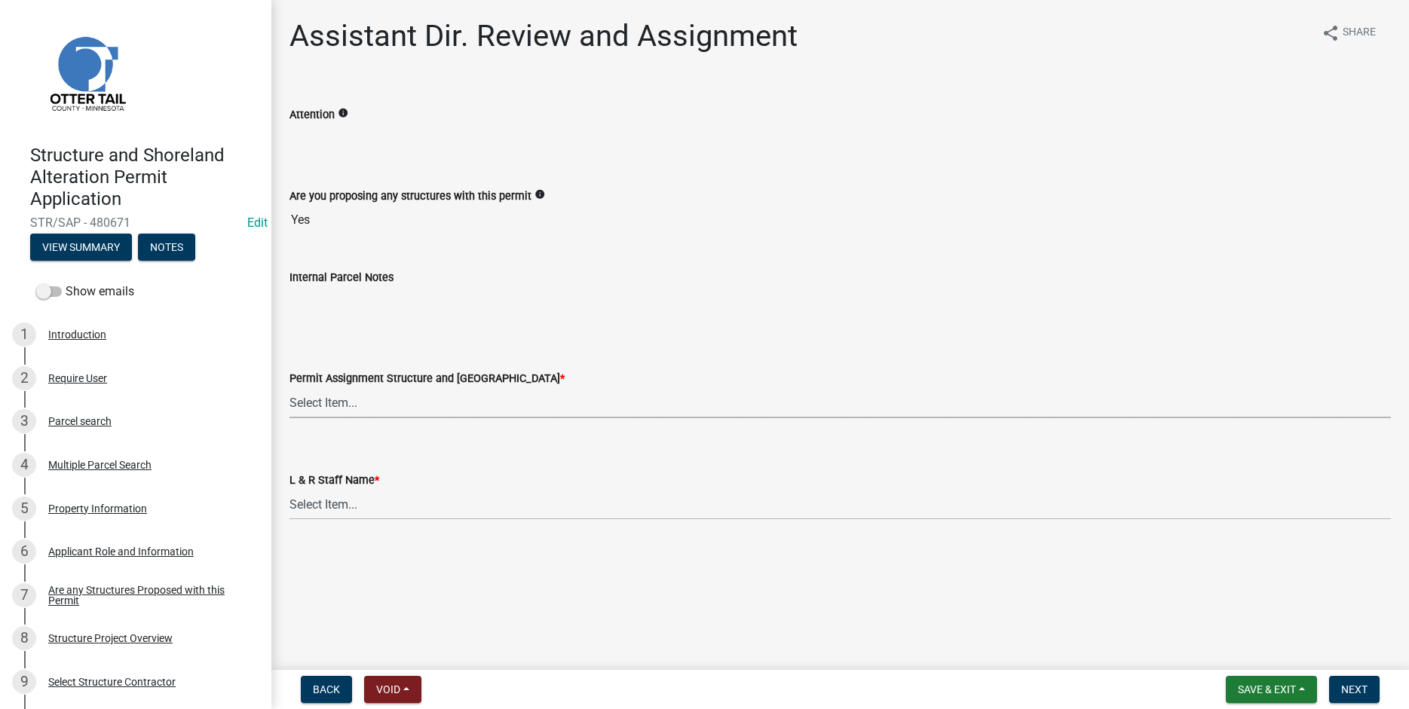
click at [289, 387] on select "Select Item... [PERSON_NAME] ([EMAIL_ADDRESS][DOMAIN_NAME]) [PERSON_NAME] ([EMA…" at bounding box center [839, 402] width 1101 height 31
click option "[PERSON_NAME] ([EMAIL_ADDRESS][DOMAIN_NAME])" at bounding box center [0, 0] width 0 height 0
select select "fc504d62-a492-4196-a78d-ce00230c60b4"
click at [289, 489] on select "Select Item... [PERSON_NAME] [PERSON_NAME] [PERSON_NAME] [PERSON_NAME] [PERSON_…" at bounding box center [839, 504] width 1101 height 31
click option "[PERSON_NAME]" at bounding box center [0, 0] width 0 height 0
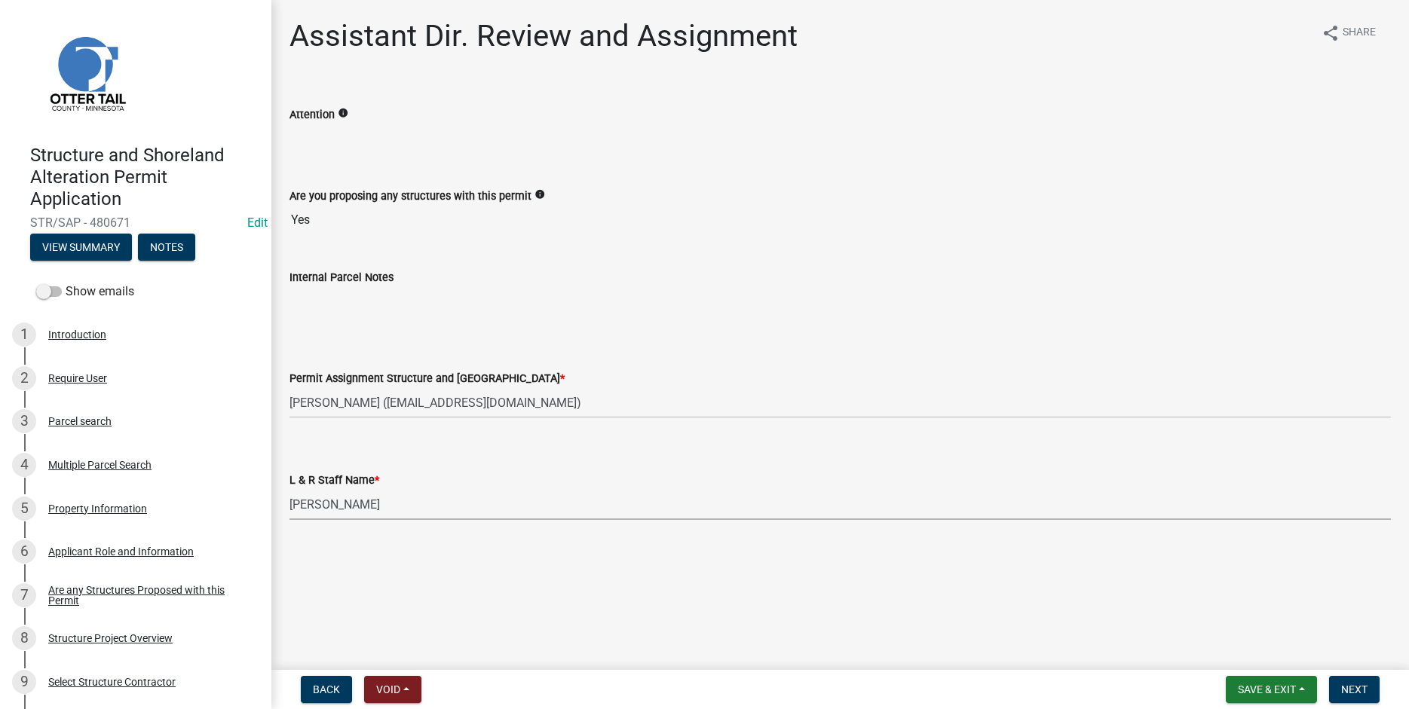
select select "4ffc802c-a91c-4807-8d38-a10afb9862f8"
click at [1351, 694] on span "Next" at bounding box center [1354, 690] width 26 height 12
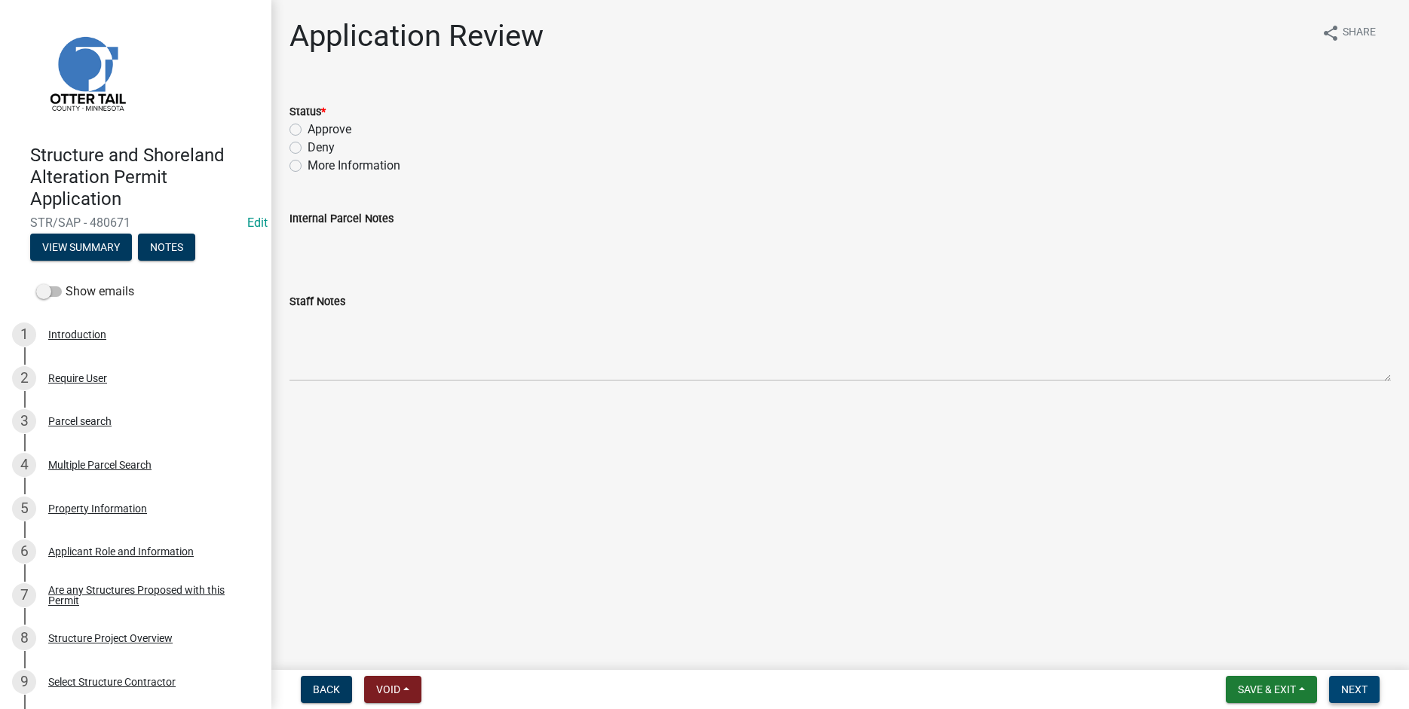
click at [1374, 692] on button "Next" at bounding box center [1354, 689] width 51 height 27
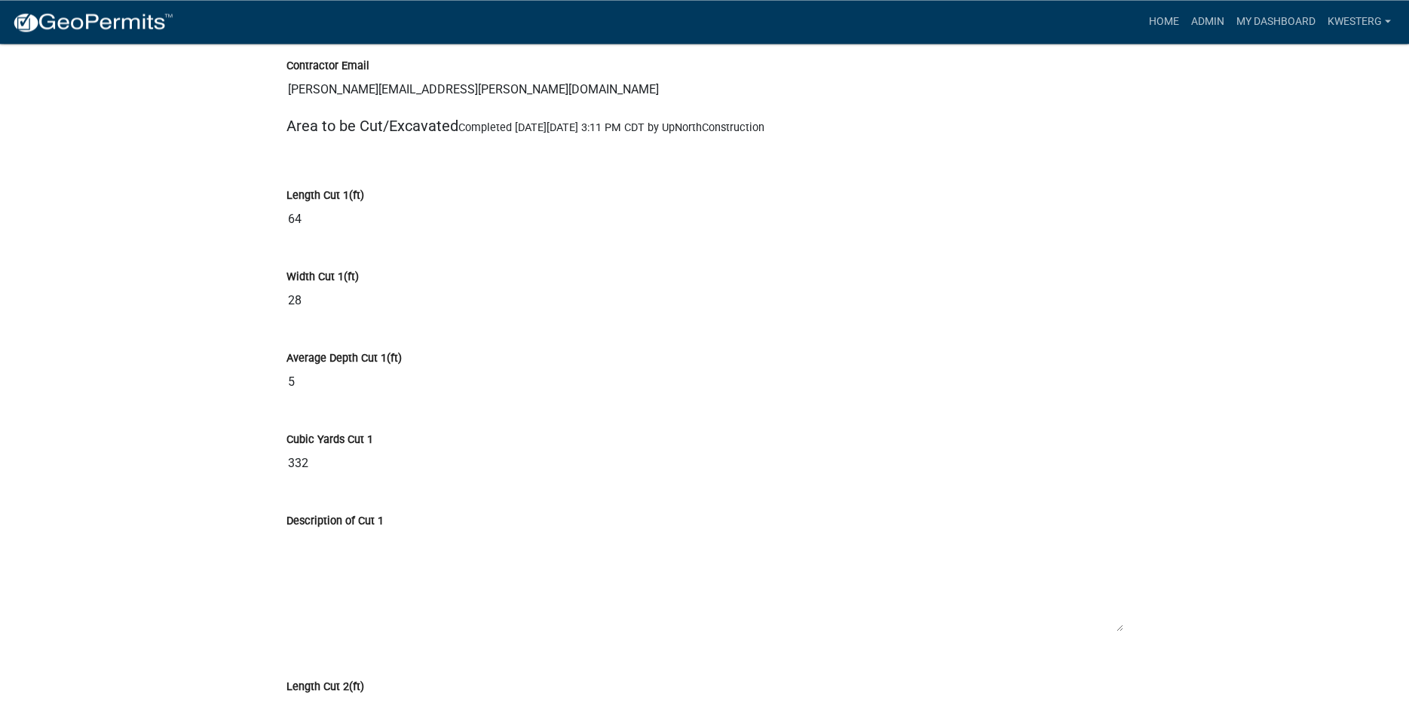
scroll to position [8707, 0]
